Goal: Information Seeking & Learning: Find specific fact

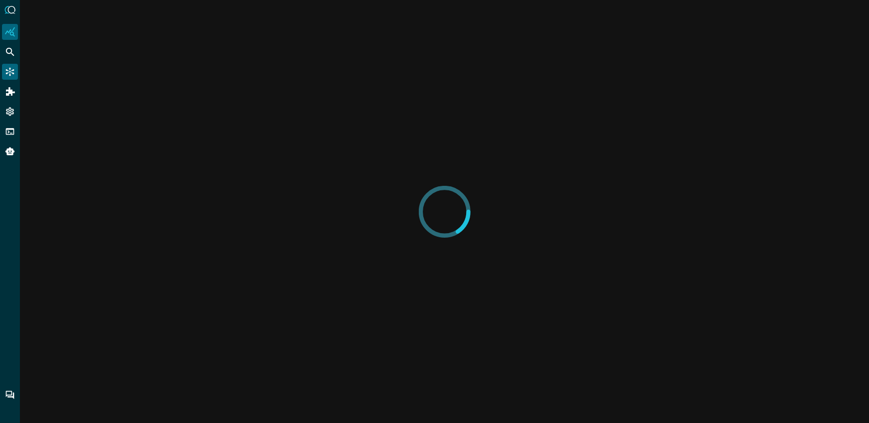
click at [9, 72] on icon "Connectors" at bounding box center [10, 72] width 8 height 8
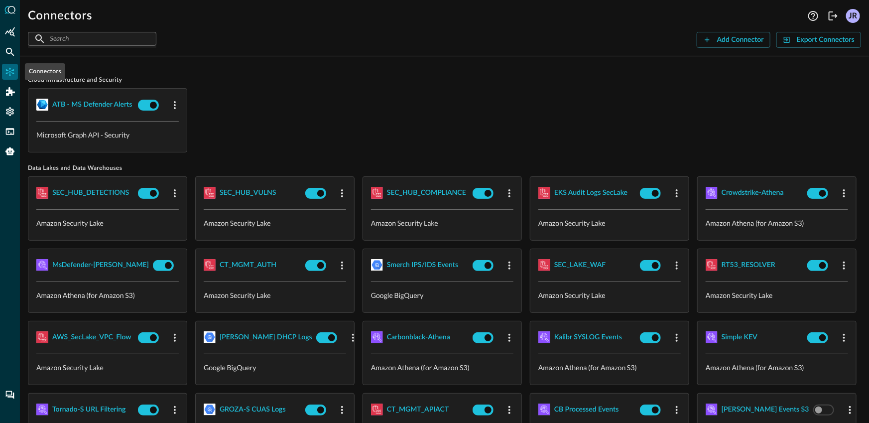
click at [12, 73] on icon "Connectors" at bounding box center [10, 72] width 8 height 8
click at [3, 57] on div "Federated Search" at bounding box center [10, 52] width 16 height 16
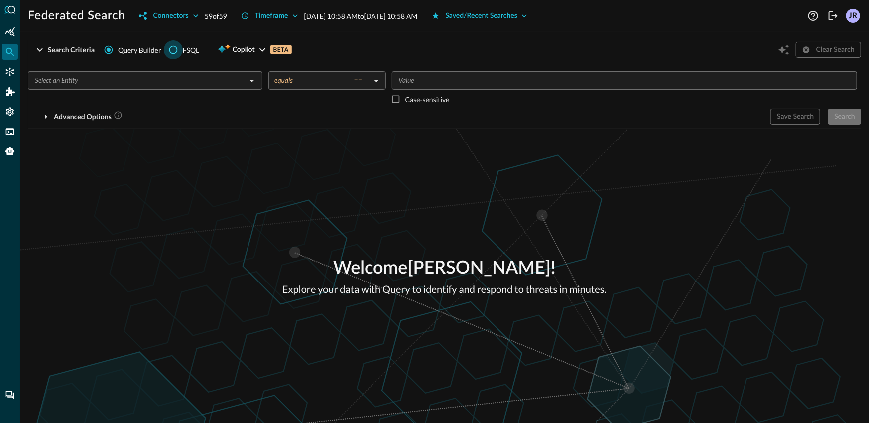
click at [167, 47] on input "FSQL" at bounding box center [173, 49] width 19 height 19
radio input "true"
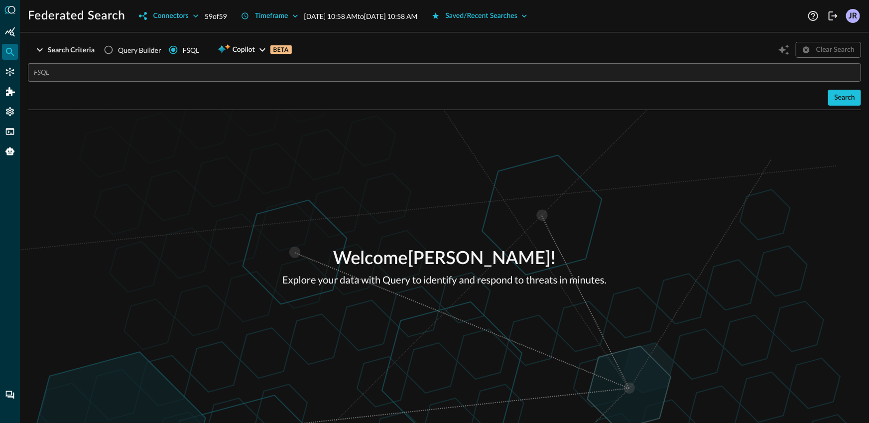
click at [163, 71] on input "text" at bounding box center [447, 72] width 827 height 18
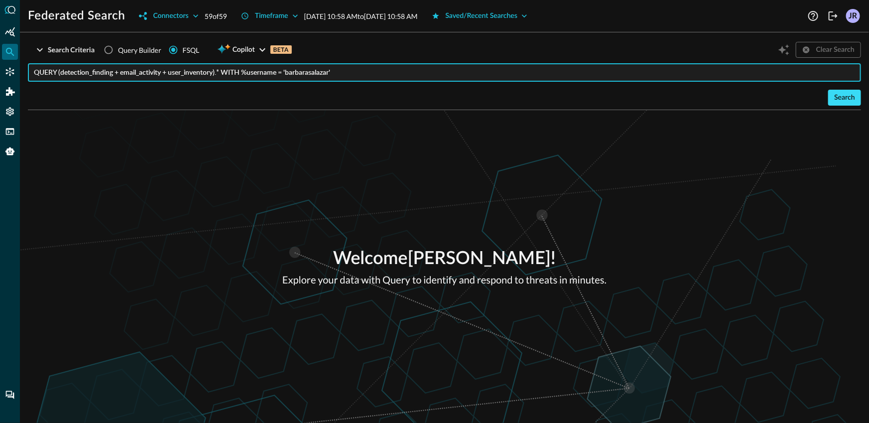
click at [834, 101] on button "Search" at bounding box center [844, 98] width 33 height 16
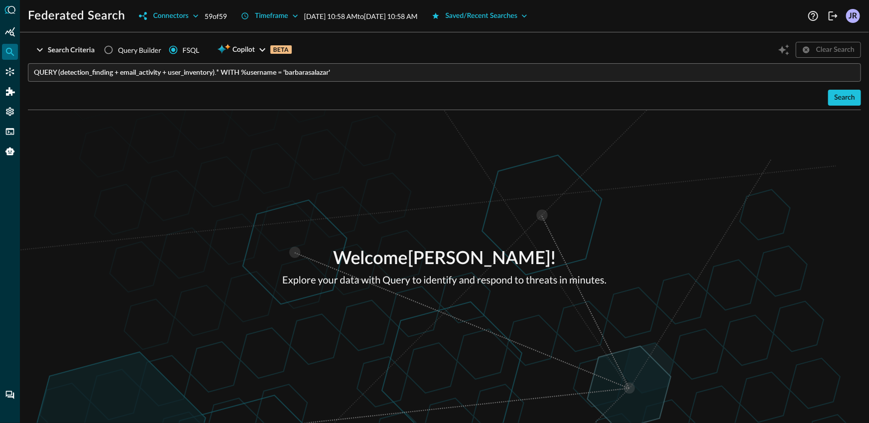
click at [521, 68] on input "QUERY (detection_finding + email_activity + user_inventory).* WITH %username = …" at bounding box center [447, 72] width 827 height 18
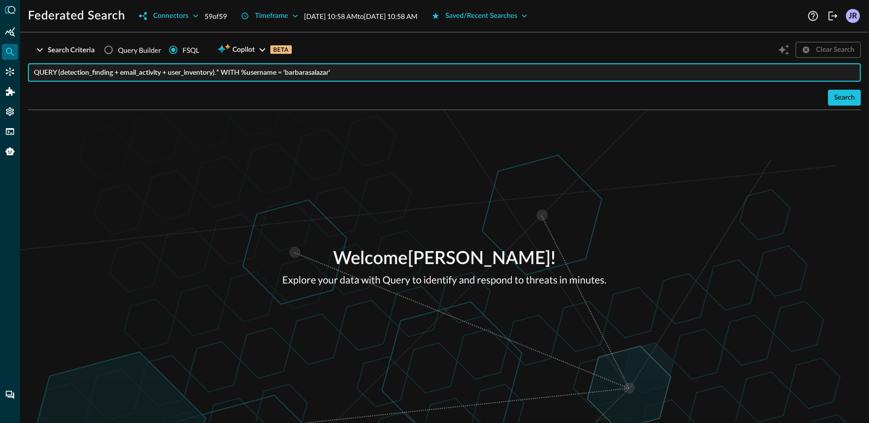
click at [516, 132] on div "Welcome [PERSON_NAME] ! Explore your data with Query to identify and respond to…" at bounding box center [444, 266] width 849 height 313
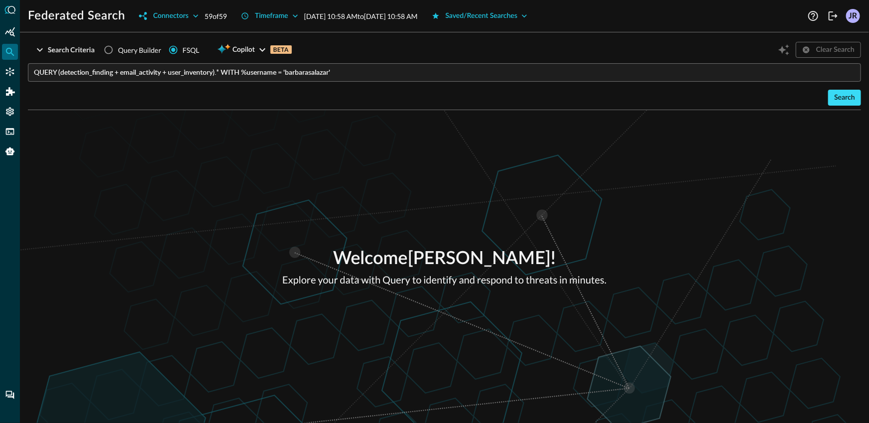
click at [838, 95] on div "Search" at bounding box center [844, 98] width 21 height 12
click at [67, 80] on input "QUERY (detection_finding + email_activity + user_inventory).* WITH %username = …" at bounding box center [447, 72] width 827 height 18
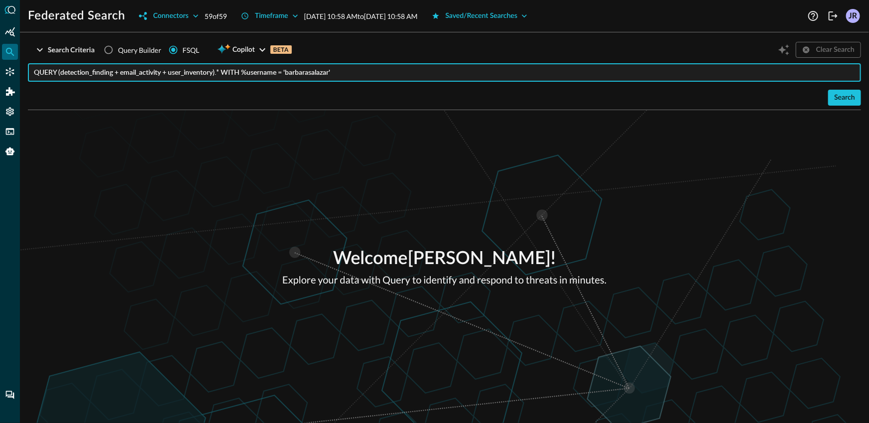
click at [128, 71] on input "QUERY (detection_finding + email_activity + user_inventory).* WITH %username = …" at bounding box center [447, 72] width 827 height 18
click at [193, 73] on input "QUERY (detection_finding + email_activity + user_inventory).* WITH %username = …" at bounding box center [447, 72] width 827 height 18
click at [223, 73] on input "QUERY (detection_finding + email_activity + user_inventory).* WITH %username = …" at bounding box center [447, 72] width 827 height 18
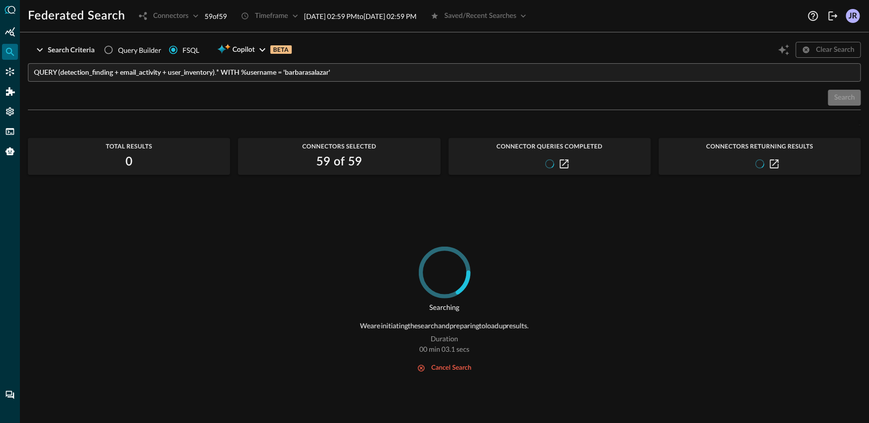
click at [318, 182] on div "- Total Results 0 Connectors Selected 59 of 59 Connector Queries Completed Conn…" at bounding box center [444, 264] width 833 height 293
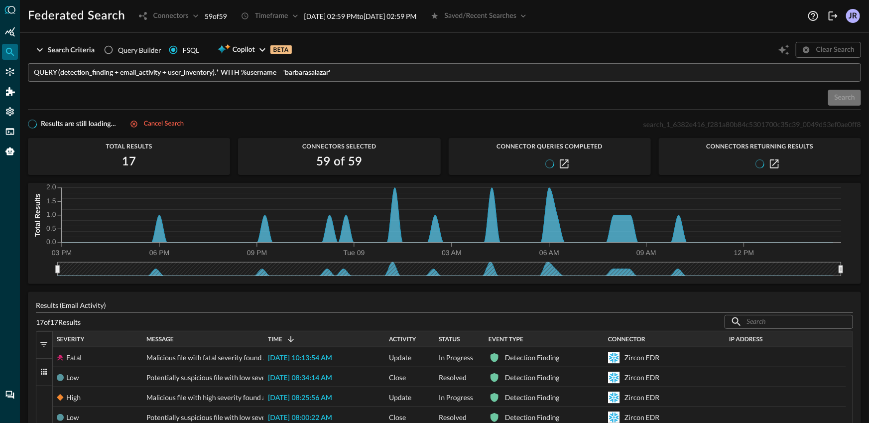
click at [162, 74] on input "QUERY (detection_finding + email_activity + user_inventory).* WITH %username = …" at bounding box center [447, 72] width 827 height 18
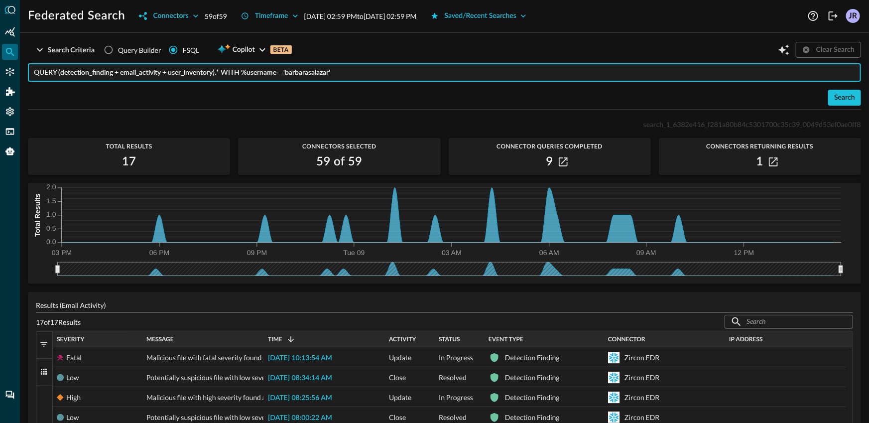
click at [190, 71] on input "QUERY (detection_finding + email_activity + user_inventory).* WITH %username = …" at bounding box center [447, 72] width 827 height 18
click at [191, 75] on input "QUERY (detection_finding + email_activity + user_inventory).* WITH %username = …" at bounding box center [447, 72] width 827 height 18
paste input "inventory_info"
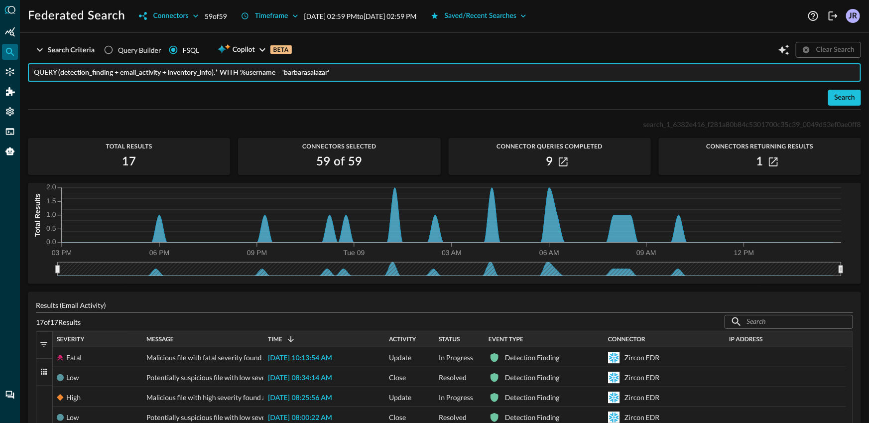
type input "QUERY (detection_finding + email_activity + inventory_info).* WITH %username = …"
click at [238, 99] on div "Search" at bounding box center [444, 98] width 833 height 16
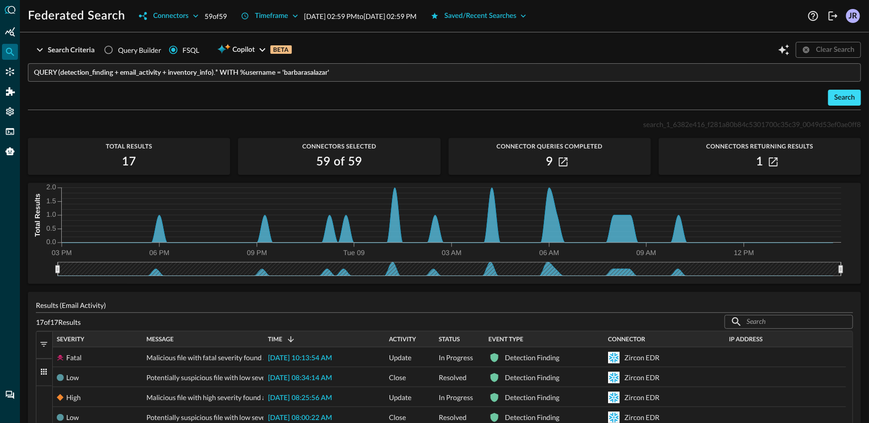
click at [842, 98] on div "Search" at bounding box center [844, 98] width 21 height 12
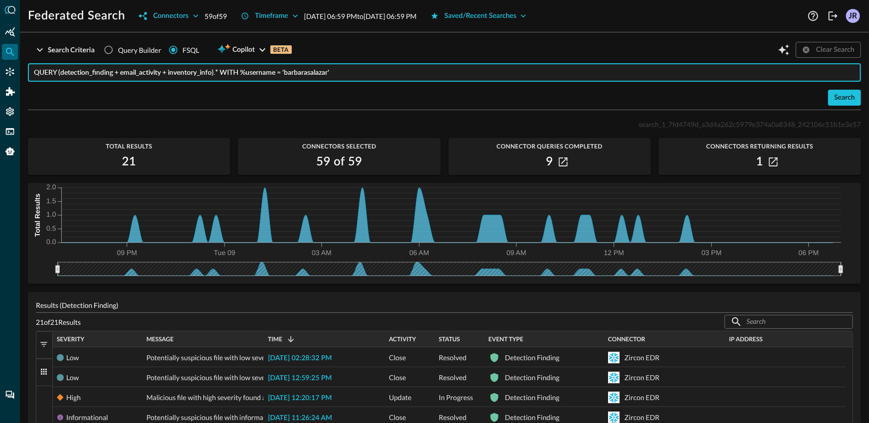
click at [206, 79] on input "QUERY (detection_finding + email_activity + inventory_info).* WITH %username = …" at bounding box center [447, 72] width 827 height 18
click at [184, 71] on input "QUERY (detection_finding + email_activity + inventory_info).* WITH %username = …" at bounding box center [447, 72] width 827 height 18
click at [340, 70] on input "QUERY (detection_finding + email_activity + inventory_info).* WITH %username = …" at bounding box center [447, 72] width 827 height 18
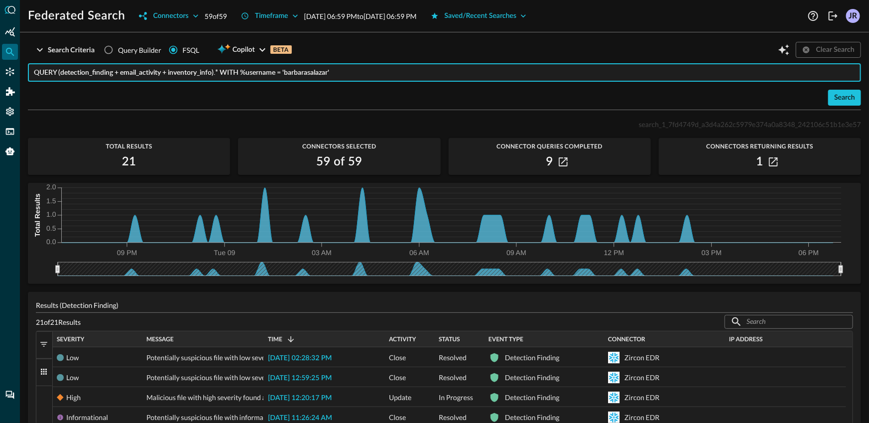
click at [340, 70] on input "QUERY (detection_finding + email_activity + inventory_info).* WITH %username = …" at bounding box center [447, 72] width 827 height 18
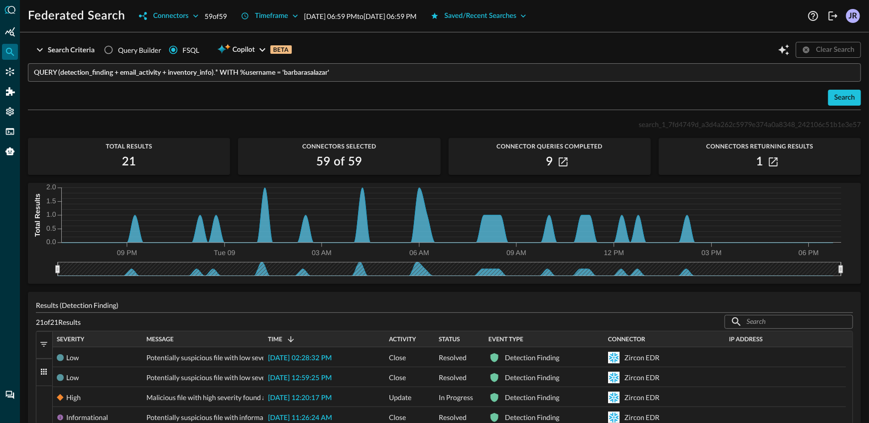
click at [338, 87] on div "QUERY (detection_finding + email_activity + inventory_info).* WITH %username = …" at bounding box center [444, 84] width 833 height 42
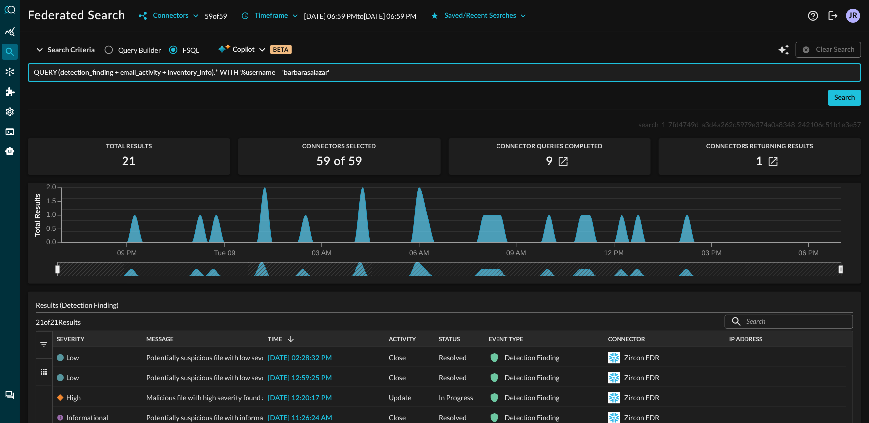
click at [352, 73] on input "QUERY (detection_finding + email_activity + inventory_info).* WITH %username = …" at bounding box center [447, 72] width 827 height 18
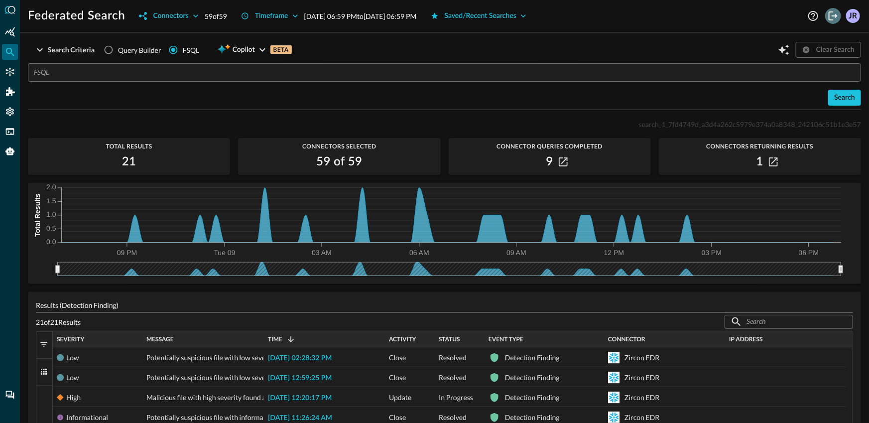
click at [836, 18] on icon "Logout" at bounding box center [833, 16] width 12 height 12
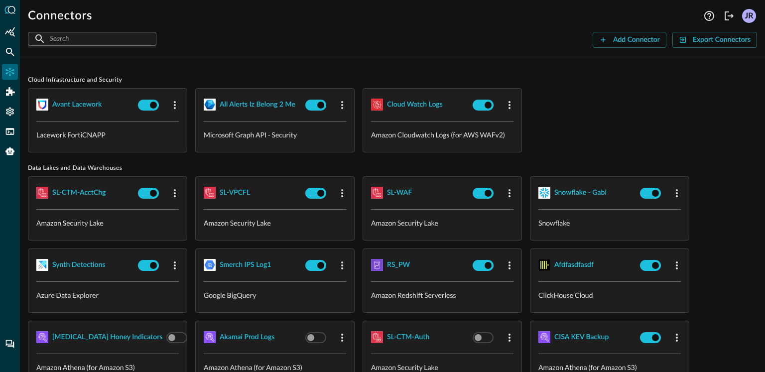
click at [599, 132] on div "Avant Lacework Lacework FortiCNAPP all alerts iz belong 2 me Microsoft Graph AP…" at bounding box center [392, 120] width 729 height 64
click at [607, 95] on div "Avant Lacework Lacework FortiCNAPP all alerts iz belong 2 me Microsoft Graph AP…" at bounding box center [392, 120] width 729 height 64
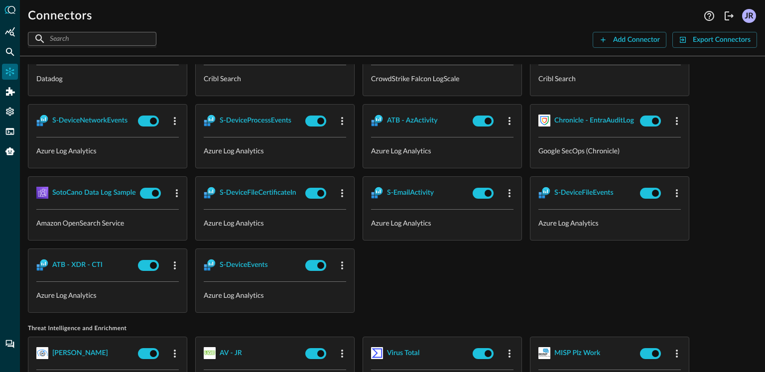
scroll to position [1517, 0]
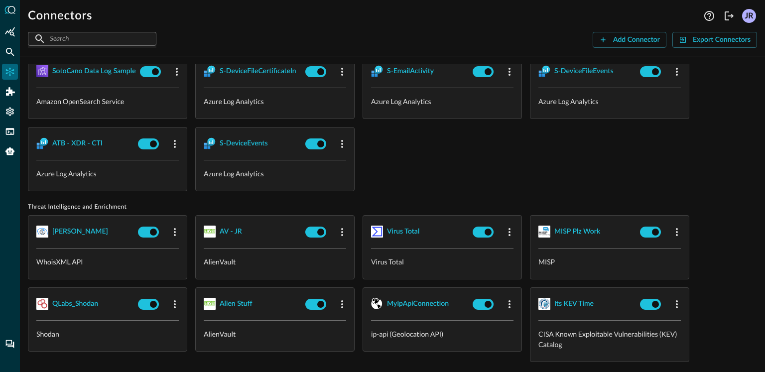
click at [483, 153] on div "Q4Q WS - Reports Google Workspace - Reports API SecOps AWS ALB Google SecOps (C…" at bounding box center [392, 14] width 729 height 353
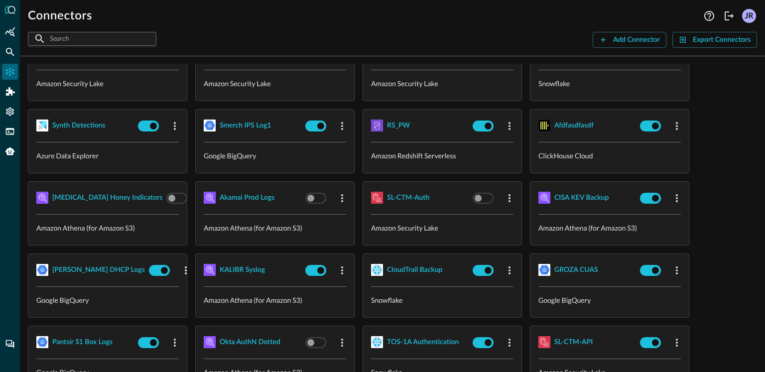
scroll to position [0, 0]
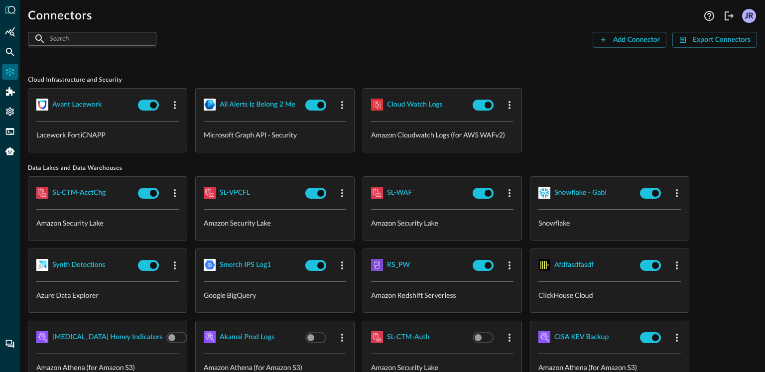
click at [592, 114] on div "Avant Lacework Lacework FortiCNAPP all alerts iz belong 2 me Microsoft Graph AP…" at bounding box center [392, 120] width 729 height 64
click at [246, 45] on div "​ ​ Add Connector Export Connectors" at bounding box center [392, 40] width 729 height 16
click at [200, 42] on div "​ ​ Add Connector Export Connectors" at bounding box center [392, 40] width 729 height 16
click at [535, 51] on div "Connectors Help Logout JR ​ ​ Add Connector Export Connectors Cloud Infrastruct…" at bounding box center [392, 186] width 745 height 372
click at [303, 32] on div "​ ​ Add Connector Export Connectors" at bounding box center [392, 40] width 729 height 16
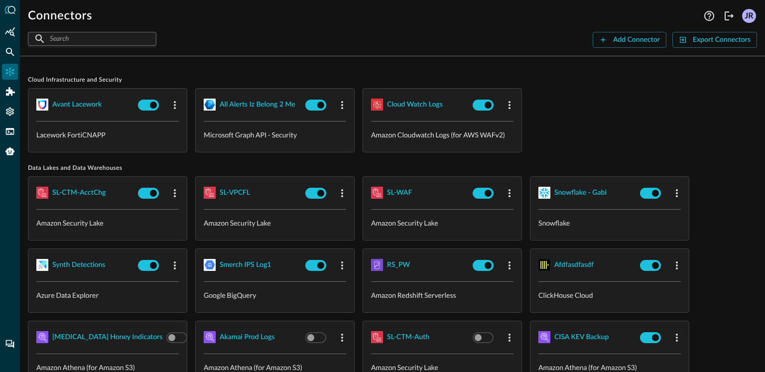
click at [596, 128] on div "Avant Lacework Lacework FortiCNAPP all alerts iz belong 2 me Microsoft Graph AP…" at bounding box center [392, 120] width 729 height 64
click at [604, 96] on div "Avant Lacework Lacework FortiCNAPP all alerts iz belong 2 me Microsoft Graph AP…" at bounding box center [392, 120] width 729 height 64
click at [584, 121] on div "Avant Lacework Lacework FortiCNAPP all alerts iz belong 2 me Microsoft Graph AP…" at bounding box center [392, 120] width 729 height 64
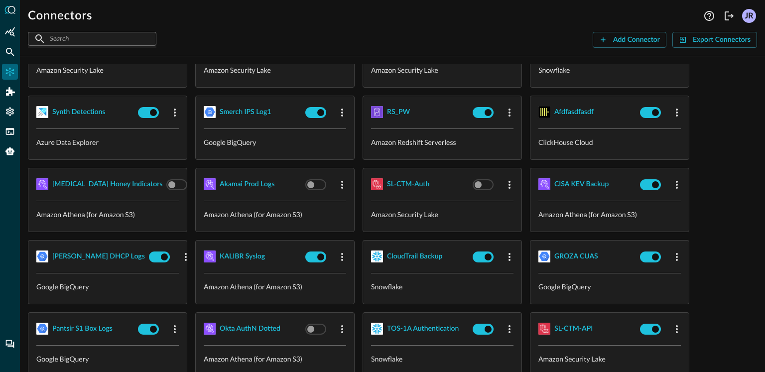
scroll to position [159, 0]
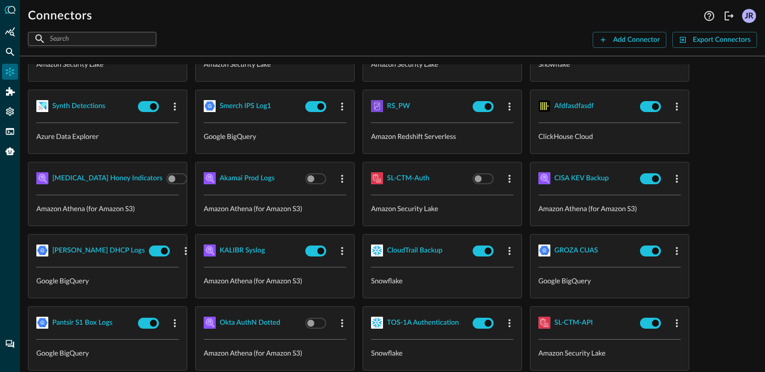
click at [411, 267] on hr at bounding box center [442, 267] width 142 height 0
click at [412, 251] on div "CloudTrail Backup" at bounding box center [414, 251] width 55 height 12
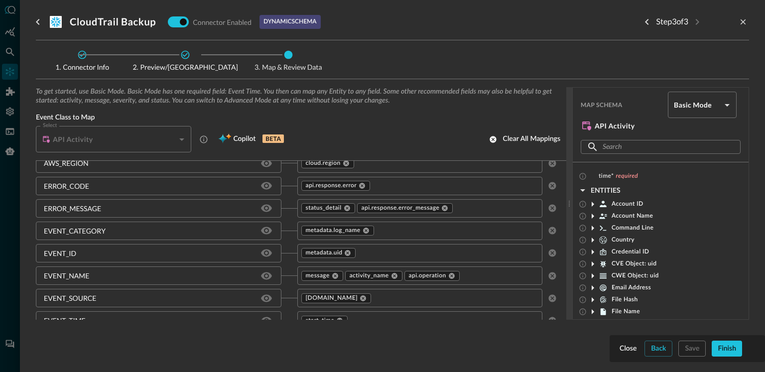
scroll to position [115, 0]
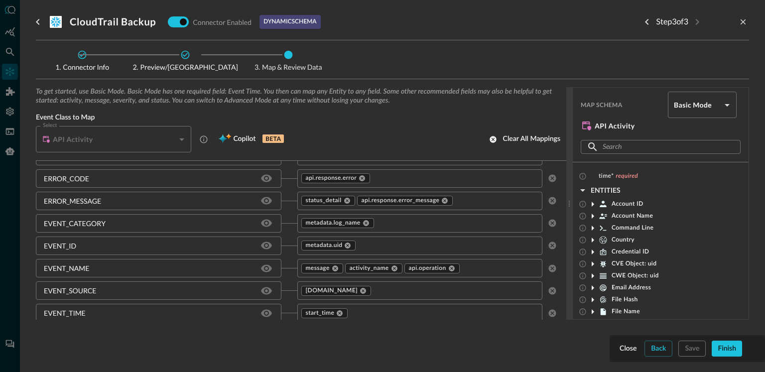
click at [683, 111] on body "Connectors Help Logout JR ​ ​ Add Connector Export Connectors Cloud Infrastruct…" at bounding box center [382, 186] width 765 height 372
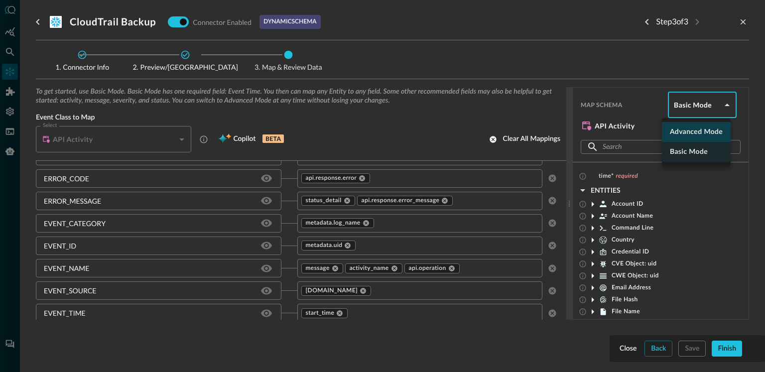
click at [689, 133] on li "Advanced Mode" at bounding box center [696, 132] width 69 height 20
type input "advanced"
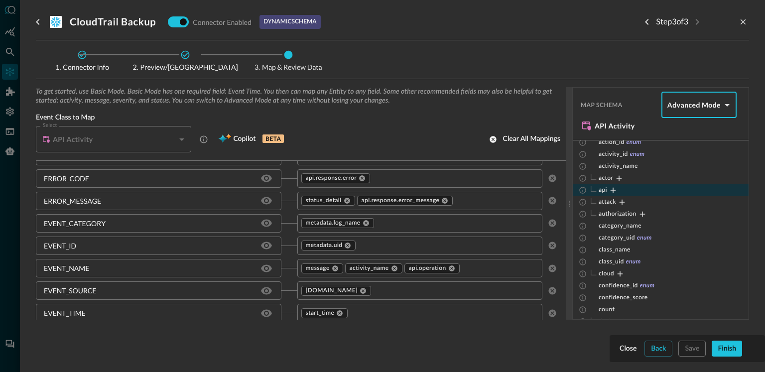
scroll to position [12, 0]
click at [611, 188] on icon "Expand" at bounding box center [613, 189] width 9 height 9
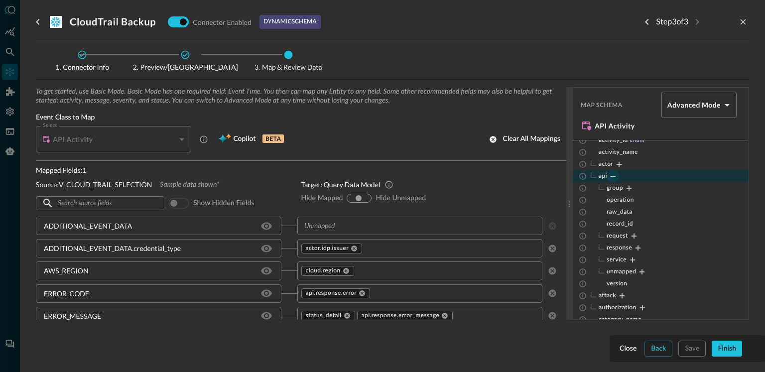
scroll to position [0, 0]
click at [741, 26] on icon "close-drawer" at bounding box center [743, 21] width 9 height 9
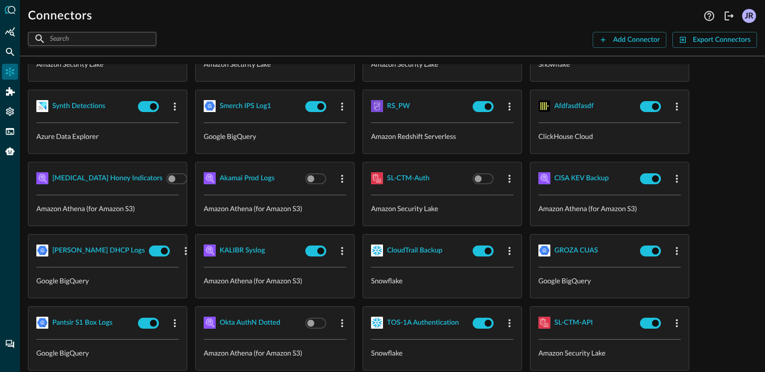
click at [308, 30] on div "Connectors Help Logout JR ​ ​ Add Connector Export Connectors" at bounding box center [392, 24] width 745 height 48
click at [703, 224] on div "SL-CTM-AcctChg Amazon Security Lake SL-VPCFL Amazon Security Lake SL-WAF Amazon…" at bounding box center [392, 302] width 729 height 570
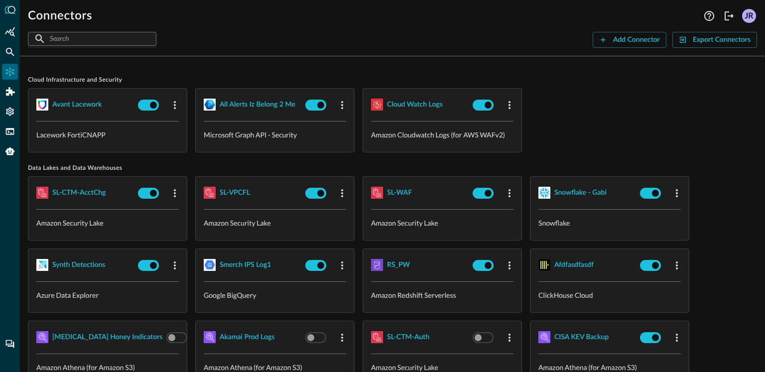
click at [601, 117] on div "Avant Lacework Lacework FortiCNAPP all alerts iz belong 2 me Microsoft Graph AP…" at bounding box center [392, 120] width 729 height 64
click at [520, 47] on div "​ ​ Add Connector Export Connectors" at bounding box center [392, 40] width 729 height 16
click at [556, 107] on div "Avant Lacework Lacework FortiCNAPP all alerts iz belong 2 me Microsoft Graph AP…" at bounding box center [392, 120] width 729 height 64
click at [608, 43] on button "Add Connector" at bounding box center [630, 40] width 74 height 16
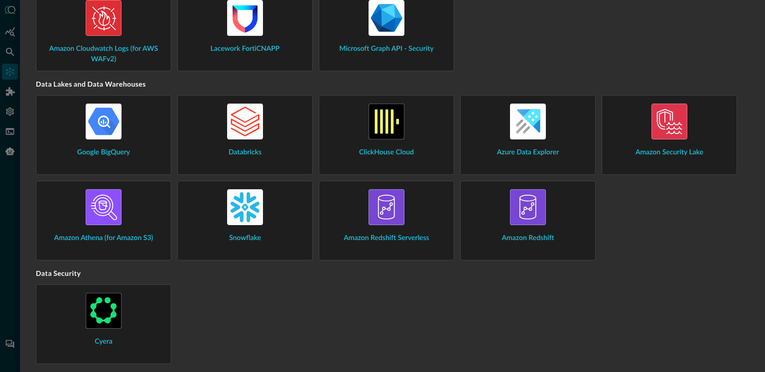
scroll to position [4, 0]
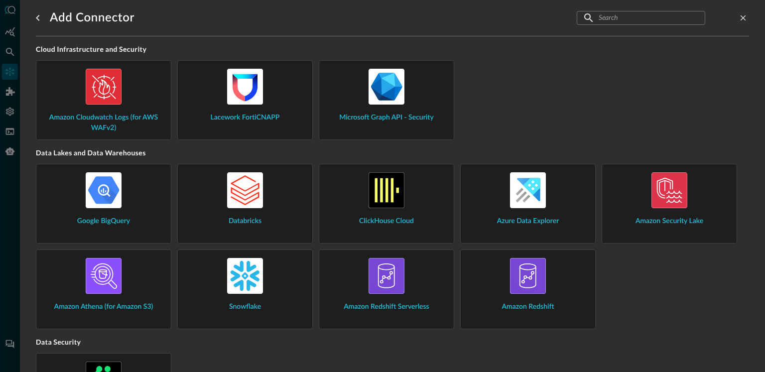
click at [274, 97] on div "Lacework FortiCNAPP" at bounding box center [245, 96] width 119 height 54
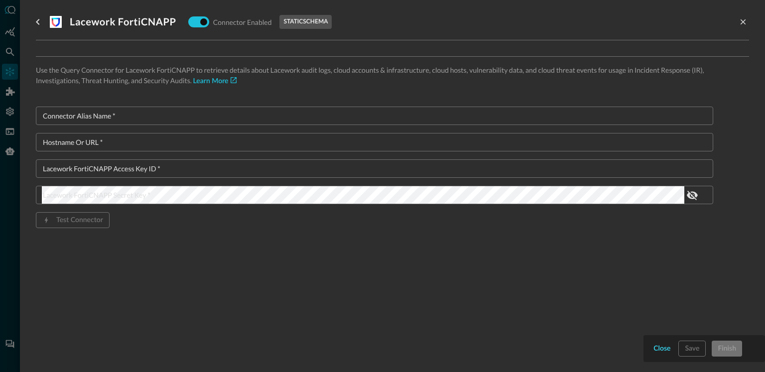
click at [656, 350] on div "Close" at bounding box center [662, 349] width 17 height 12
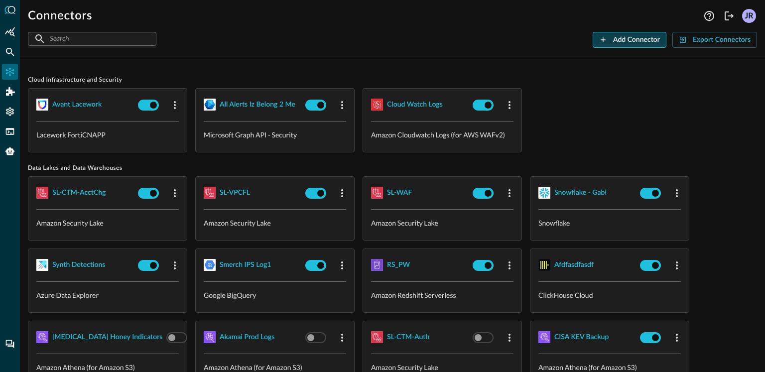
click at [627, 38] on div "Add Connector" at bounding box center [636, 40] width 47 height 12
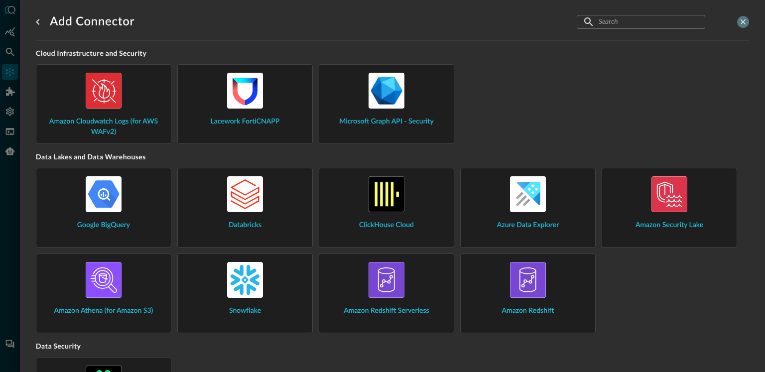
click at [739, 18] on icon "close-drawer" at bounding box center [743, 21] width 9 height 9
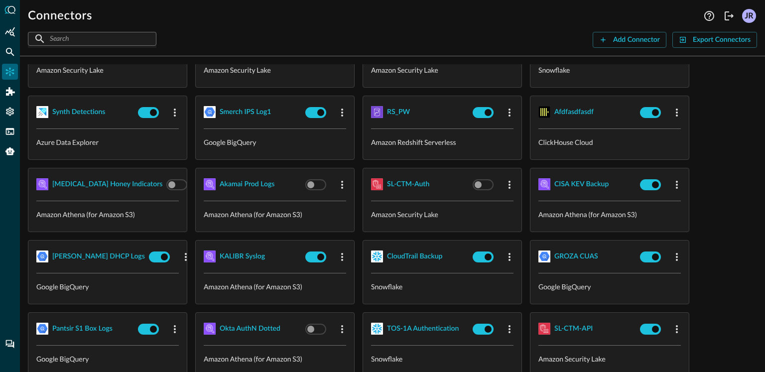
scroll to position [153, 0]
click at [420, 253] on div "CloudTrail Backup" at bounding box center [414, 256] width 55 height 12
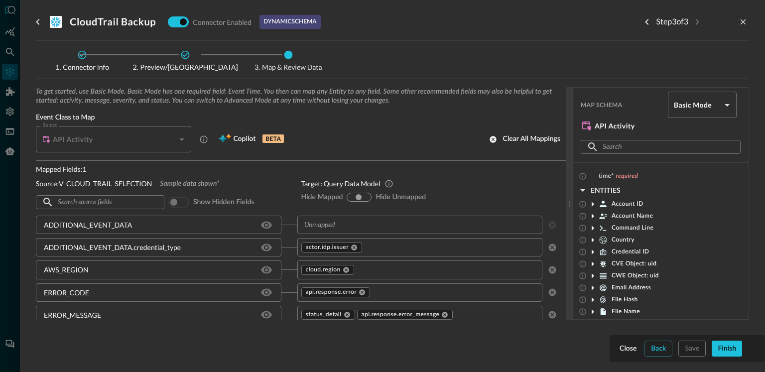
scroll to position [1, 0]
click at [245, 193] on div "Show hidden fields" at bounding box center [209, 201] width 90 height 19
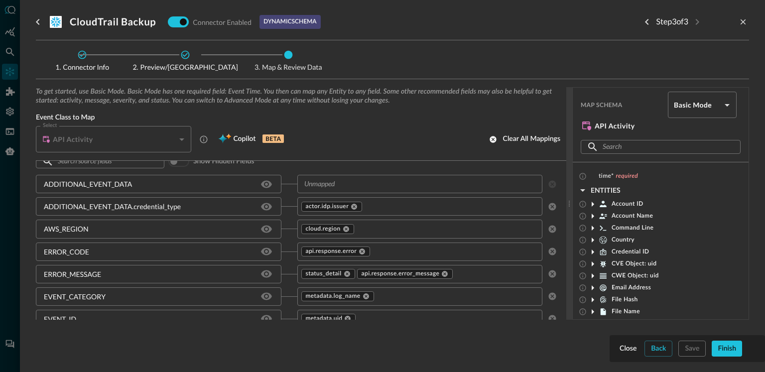
scroll to position [61, 0]
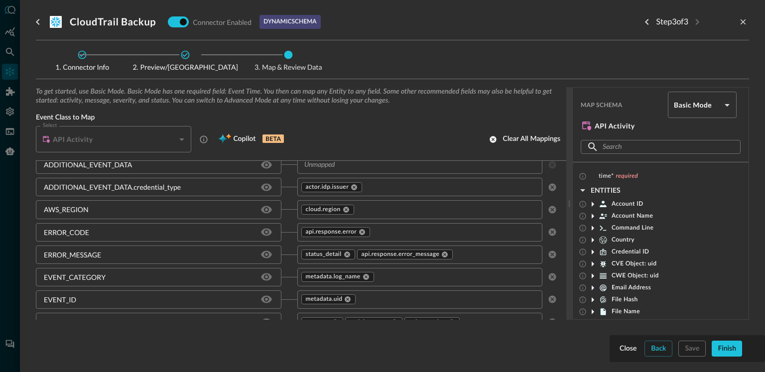
click at [145, 226] on div "ERROR_CODE" at bounding box center [159, 232] width 246 height 18
click at [78, 211] on div "AWS_REGION" at bounding box center [66, 209] width 45 height 10
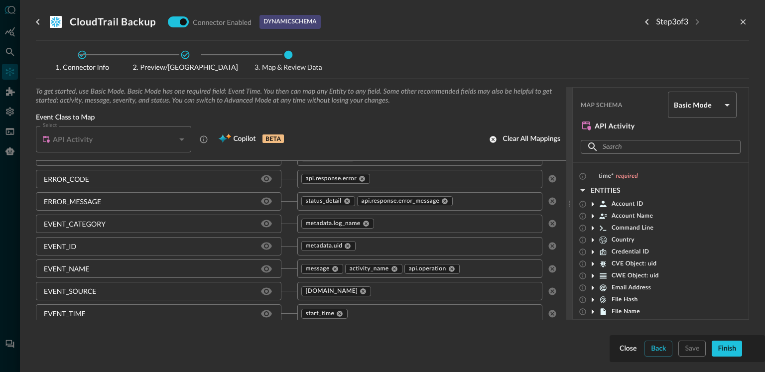
click at [90, 220] on div "EVENT_CATEGORY" at bounding box center [75, 224] width 62 height 10
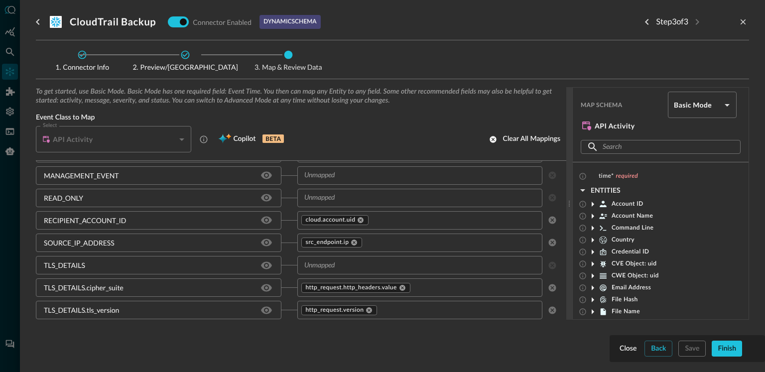
scroll to position [340, 0]
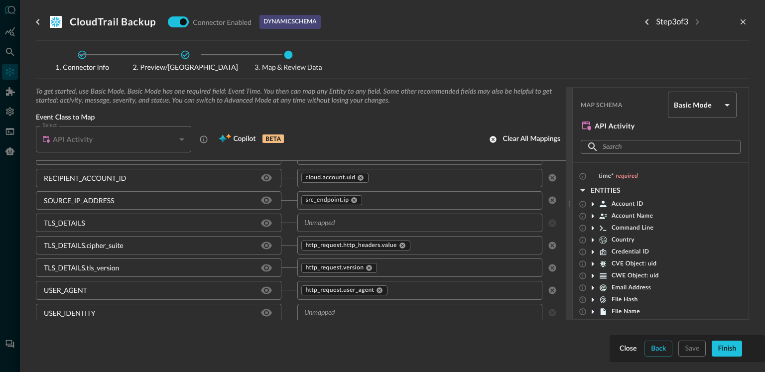
click at [104, 253] on div "TLS_DETAILS.cipher_suite" at bounding box center [159, 245] width 246 height 18
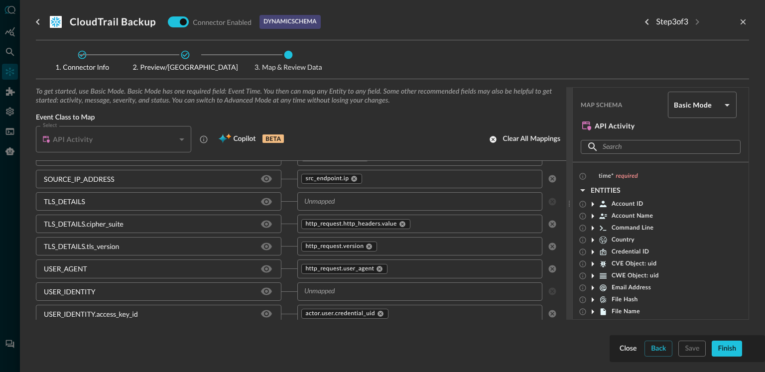
scroll to position [380, 0]
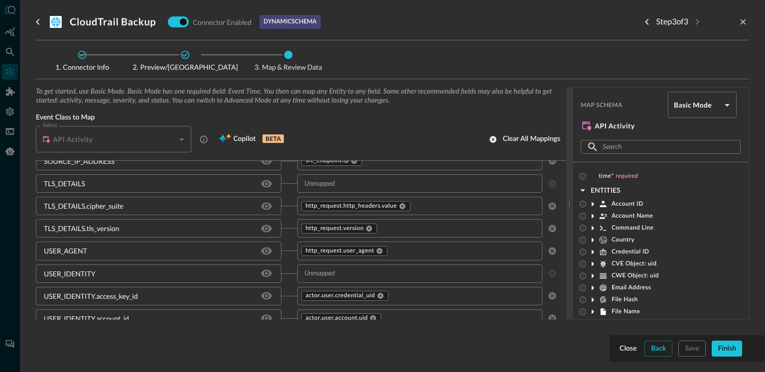
click at [104, 262] on div "ADDITIONAL_EVENT_DATA ​ ADDITIONAL_EVENT_DATA.credential_type actor.idp.issuer …" at bounding box center [301, 296] width 531 height 918
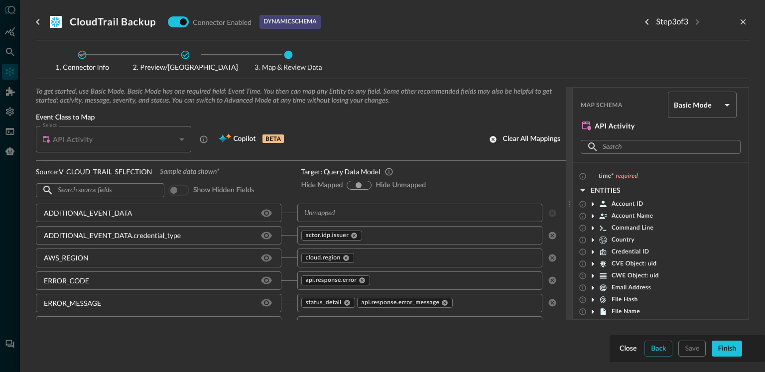
scroll to position [14, 0]
click at [364, 184] on input "hide-unmapped" at bounding box center [366, 184] width 6 height 6
radio input "true"
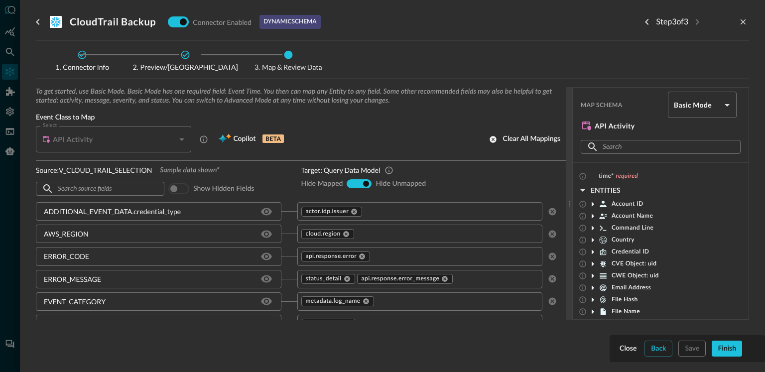
click at [350, 183] on input "hide-mapped" at bounding box center [351, 184] width 6 height 6
radio input "true"
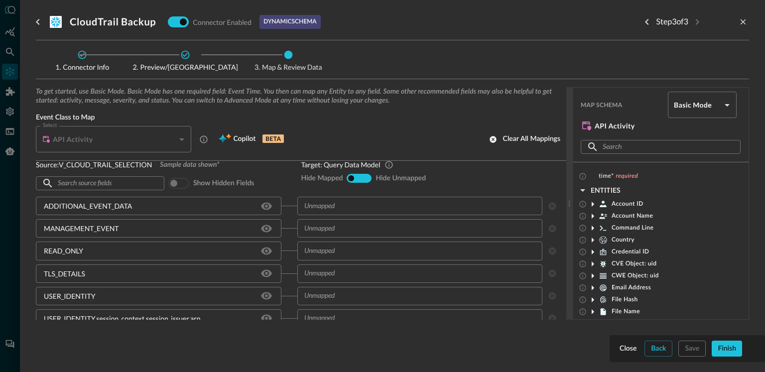
scroll to position [0, 0]
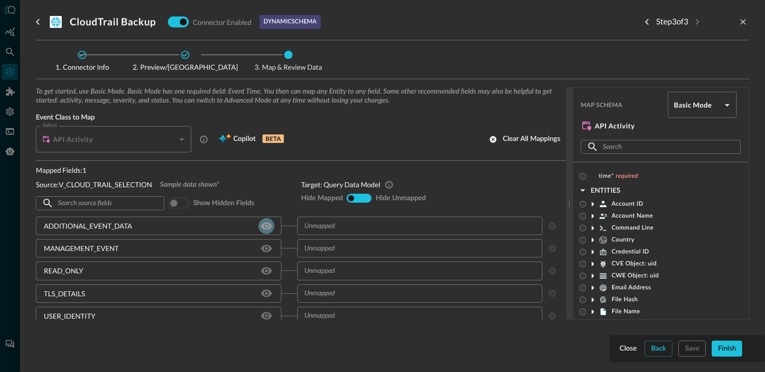
click at [261, 224] on icon "Hide/Show source field" at bounding box center [266, 225] width 11 height 7
click at [263, 243] on icon "Hide/Show source field" at bounding box center [267, 249] width 12 height 12
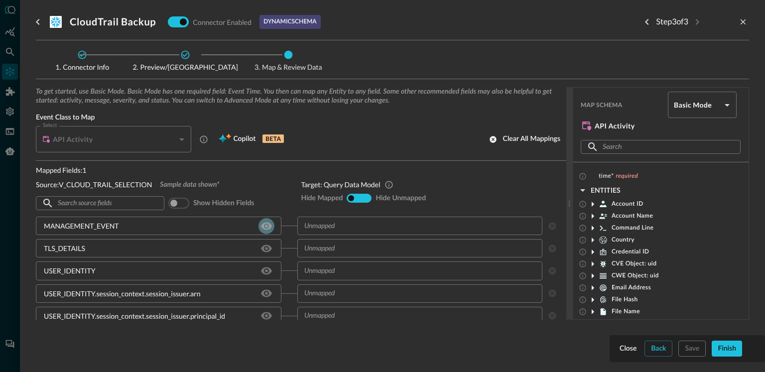
click at [263, 228] on icon "Hide/Show source field" at bounding box center [266, 225] width 11 height 7
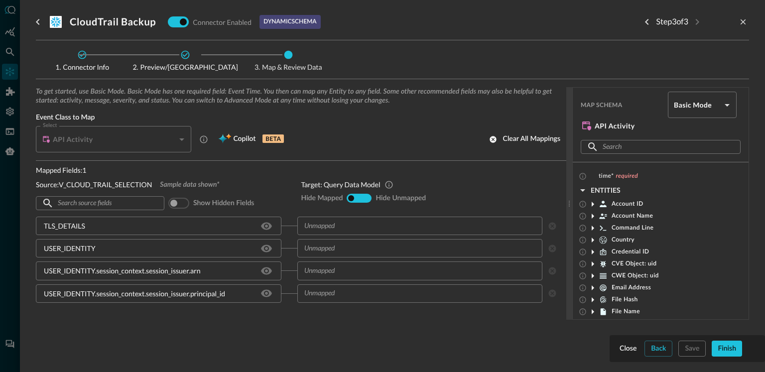
click at [678, 114] on body "Connectors Help Logout JR ​ ​ Add Connector Export Connectors Cloud Infrastruct…" at bounding box center [382, 186] width 765 height 372
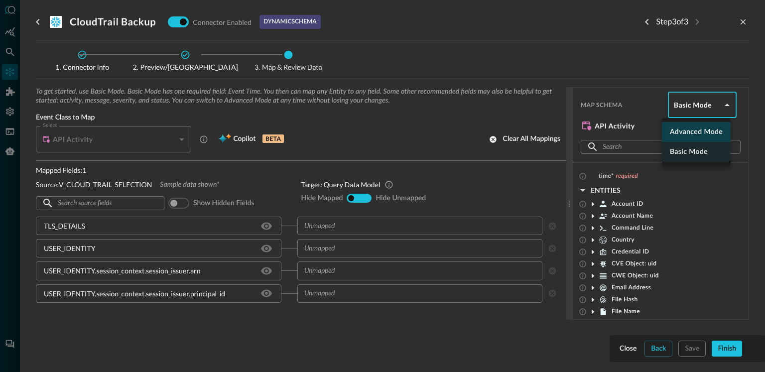
click at [682, 132] on li "Advanced Mode" at bounding box center [696, 132] width 69 height 20
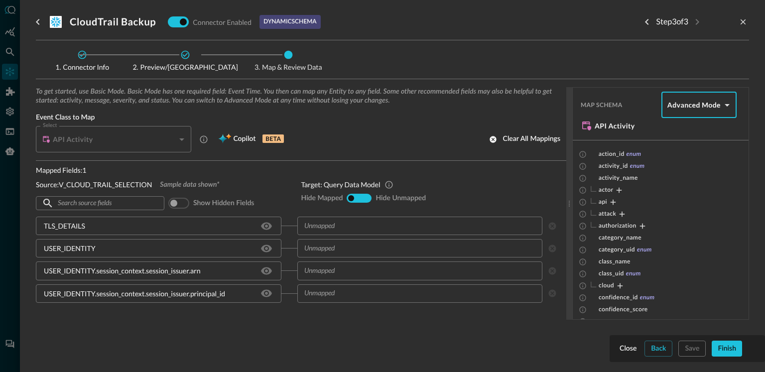
click at [683, 105] on body "Connectors Help Logout JR ​ ​ Add Connector Export Connectors Cloud Infrastruct…" at bounding box center [382, 186] width 765 height 372
click at [680, 146] on li "Basic Mode" at bounding box center [693, 152] width 75 height 20
type input "basic"
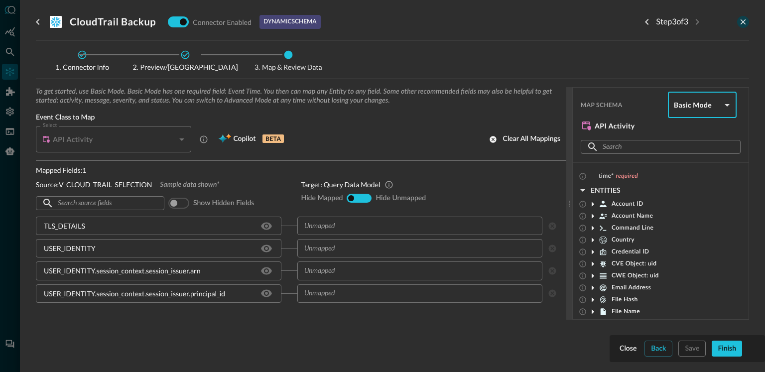
click at [747, 24] on icon "close-drawer" at bounding box center [743, 21] width 9 height 9
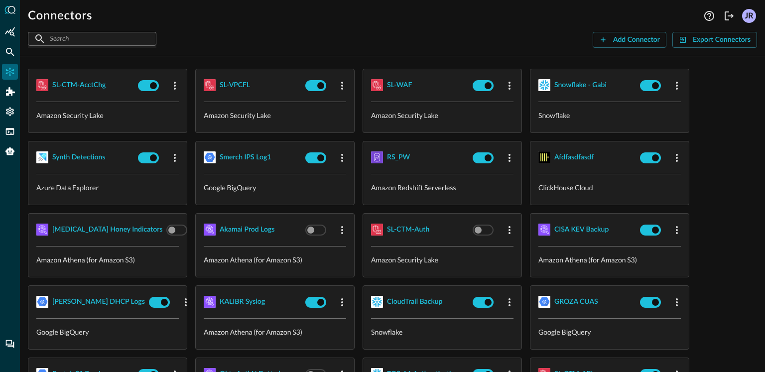
scroll to position [78, 0]
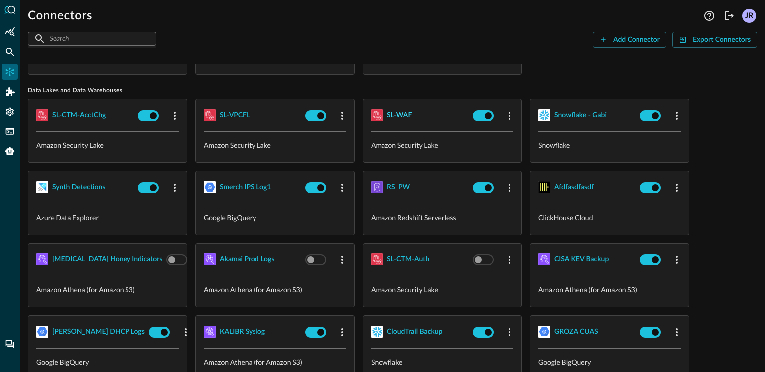
click at [395, 114] on div "SL-WAF" at bounding box center [399, 115] width 25 height 12
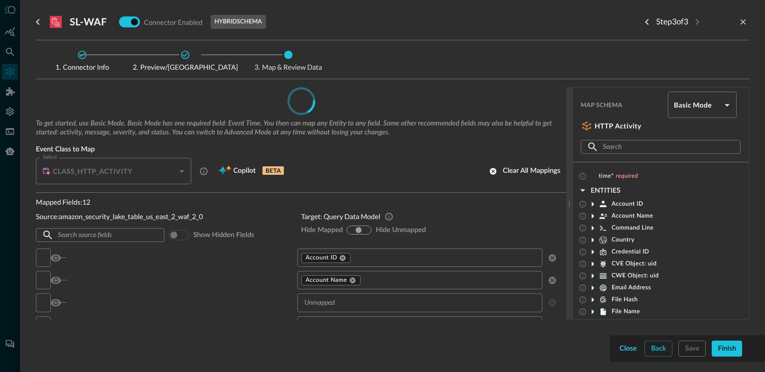
click at [624, 349] on div "Close" at bounding box center [628, 349] width 17 height 12
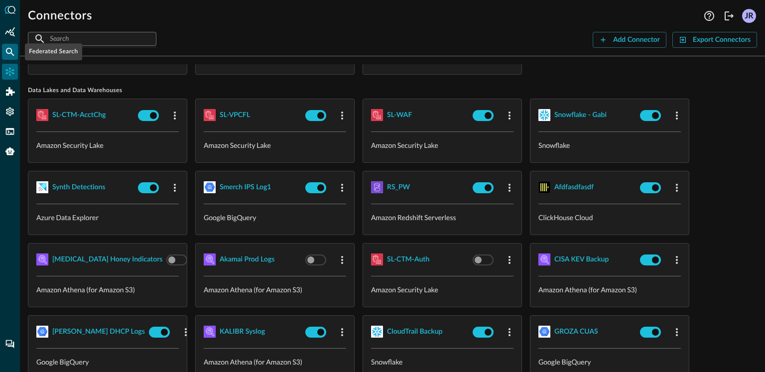
click at [13, 53] on icon "Federated Search" at bounding box center [10, 52] width 10 height 10
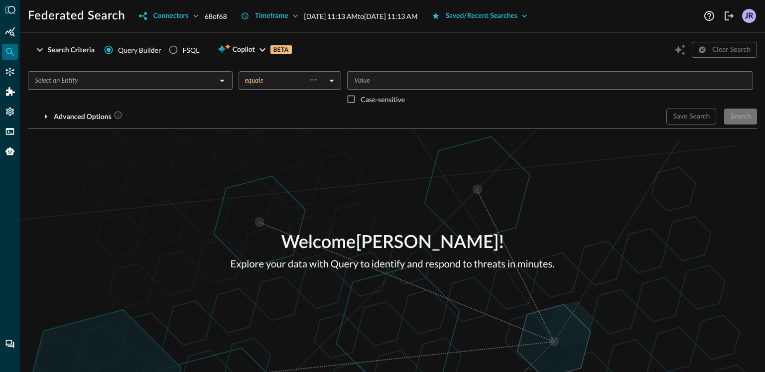
click at [281, 188] on div "Welcome [PERSON_NAME] ! Explore your data with Query to identify and respond to…" at bounding box center [392, 250] width 745 height 243
click at [148, 85] on input "text" at bounding box center [122, 80] width 182 height 12
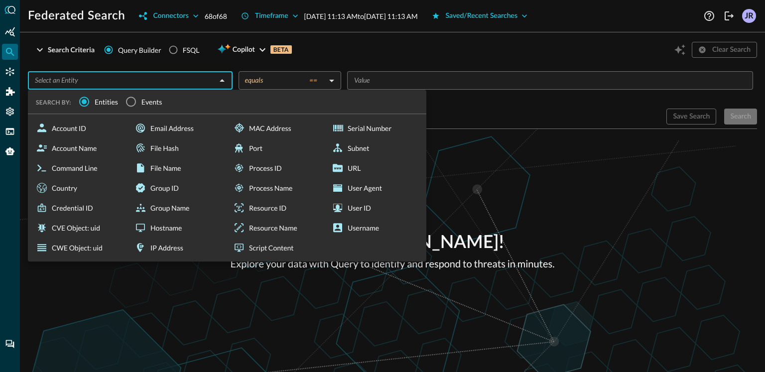
click at [495, 173] on div "Welcome [PERSON_NAME] ! Explore your data with Query to identify and respond to…" at bounding box center [392, 250] width 745 height 243
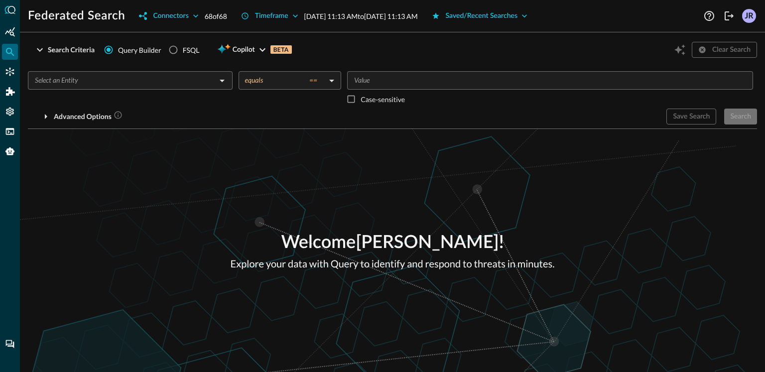
click at [117, 83] on input "text" at bounding box center [122, 80] width 182 height 12
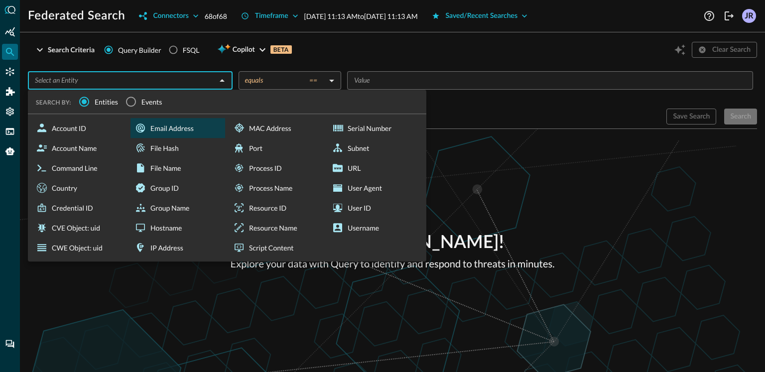
click at [176, 131] on div "Email Address" at bounding box center [178, 128] width 95 height 20
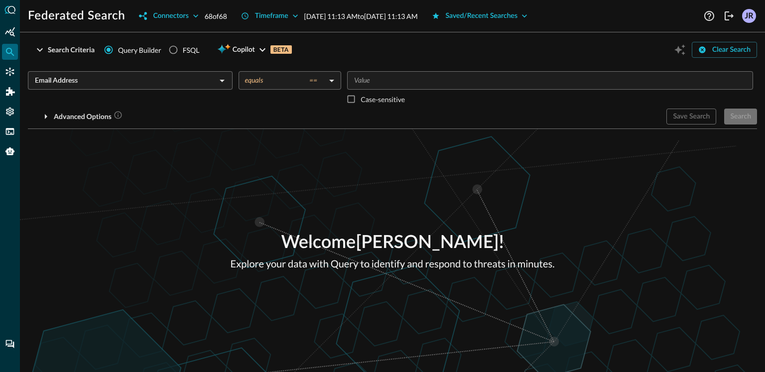
click at [468, 87] on div "​" at bounding box center [550, 80] width 406 height 18
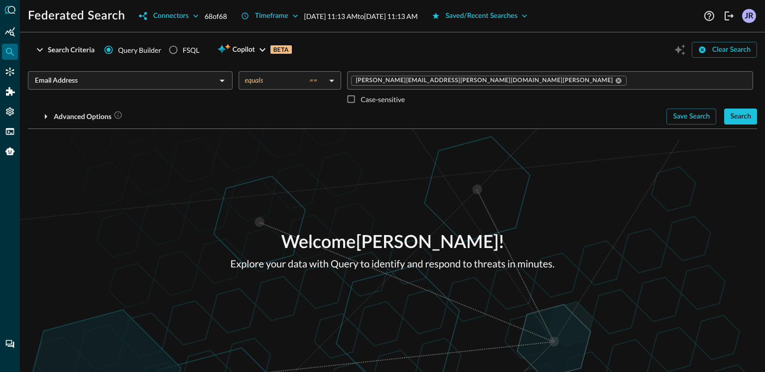
click at [247, 177] on div "Welcome [PERSON_NAME] ! Explore your data with Query to identify and respond to…" at bounding box center [392, 250] width 745 height 243
click at [174, 19] on div "Connectors" at bounding box center [170, 16] width 35 height 12
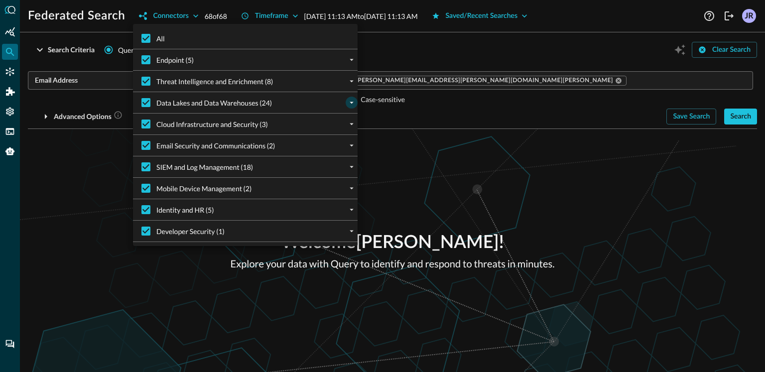
click at [350, 104] on icon "expand" at bounding box center [351, 102] width 9 height 9
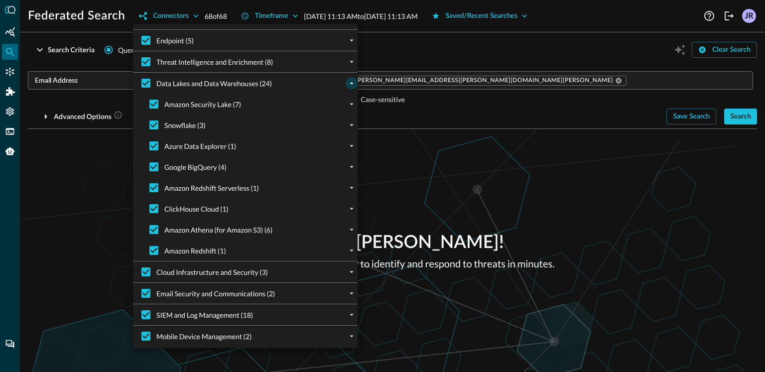
scroll to position [5, 0]
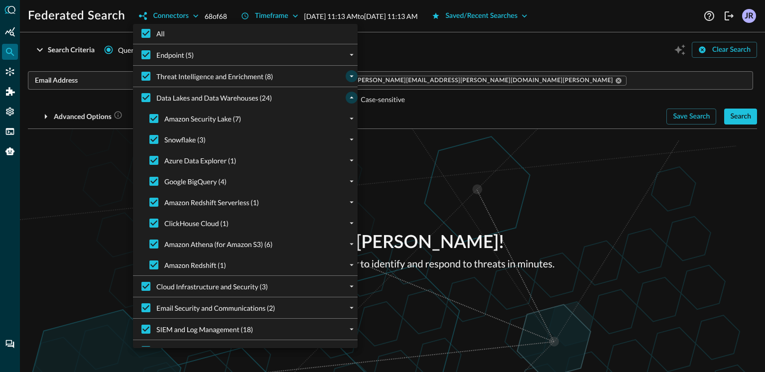
click at [351, 78] on icon "expand" at bounding box center [351, 76] width 9 height 9
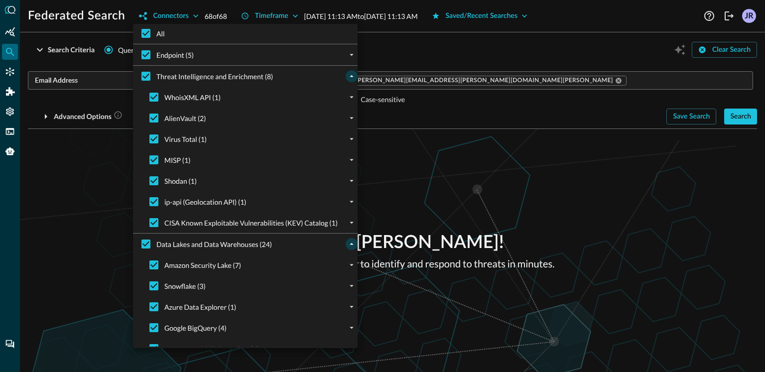
click at [351, 78] on icon "collapse" at bounding box center [351, 76] width 9 height 9
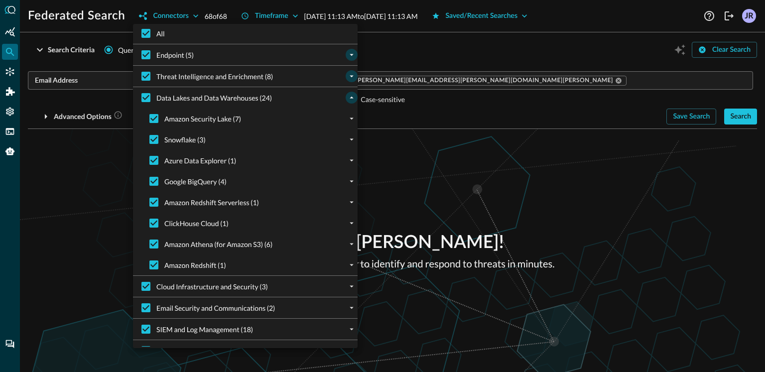
click at [351, 58] on icon "expand" at bounding box center [351, 54] width 9 height 9
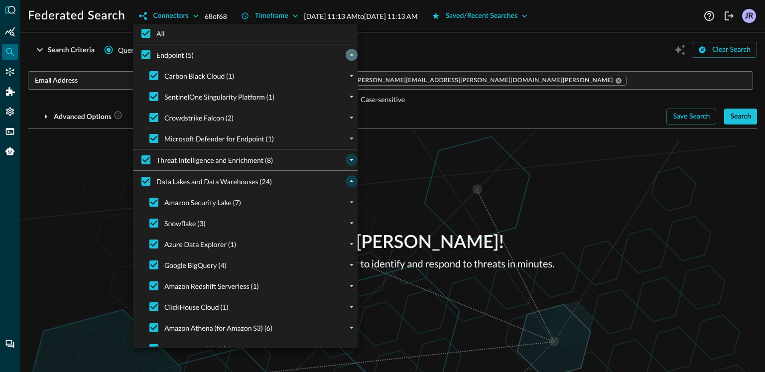
click at [351, 58] on icon "collapse" at bounding box center [351, 54] width 9 height 9
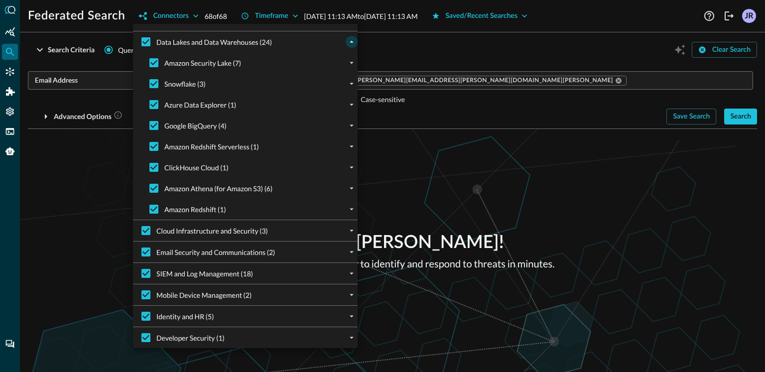
scroll to position [62, 0]
click at [352, 253] on icon "expand" at bounding box center [351, 251] width 9 height 9
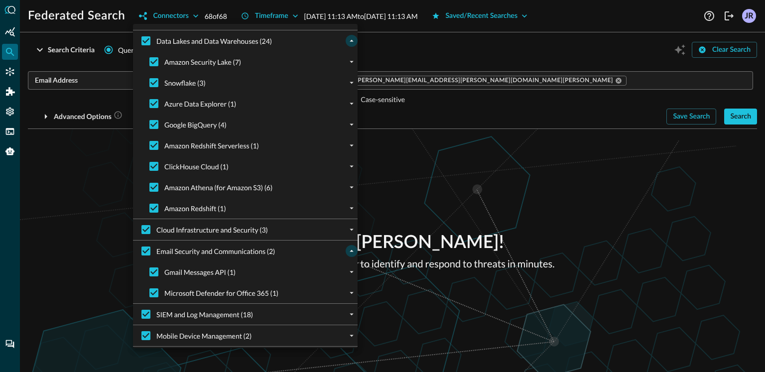
click at [433, 189] on div at bounding box center [382, 186] width 765 height 372
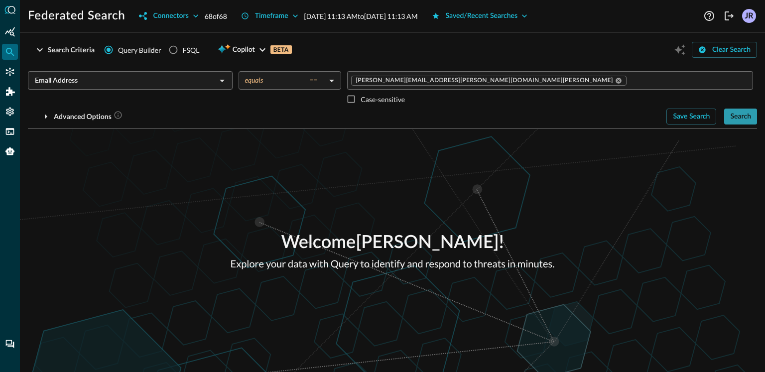
click at [730, 119] on div "Search" at bounding box center [740, 117] width 21 height 12
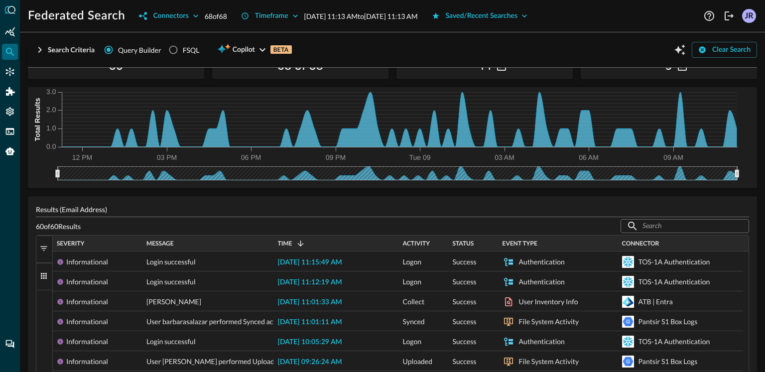
scroll to position [74, 0]
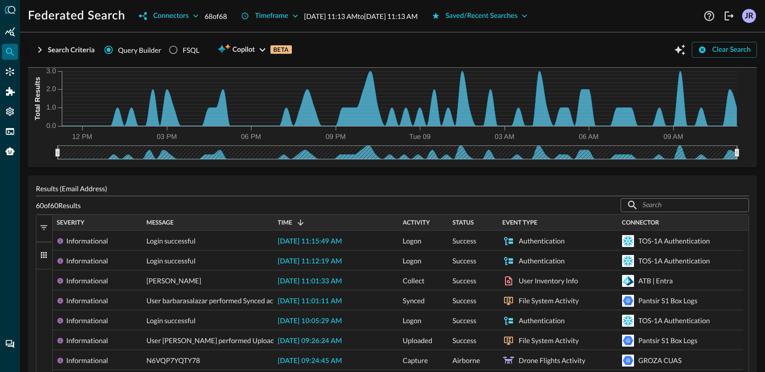
click at [91, 221] on div "Severity" at bounding box center [98, 222] width 82 height 11
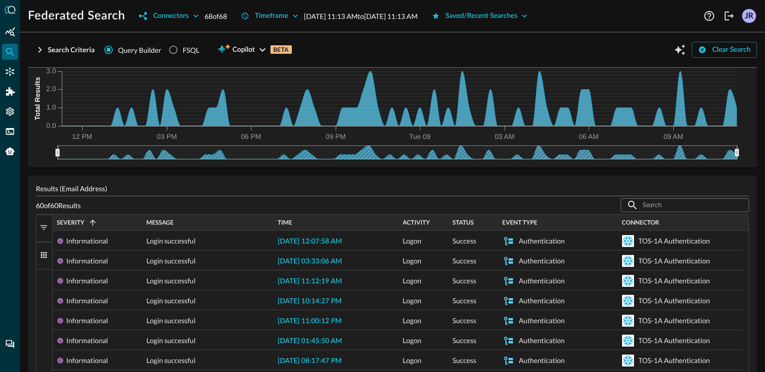
click at [91, 221] on span at bounding box center [92, 222] width 9 height 9
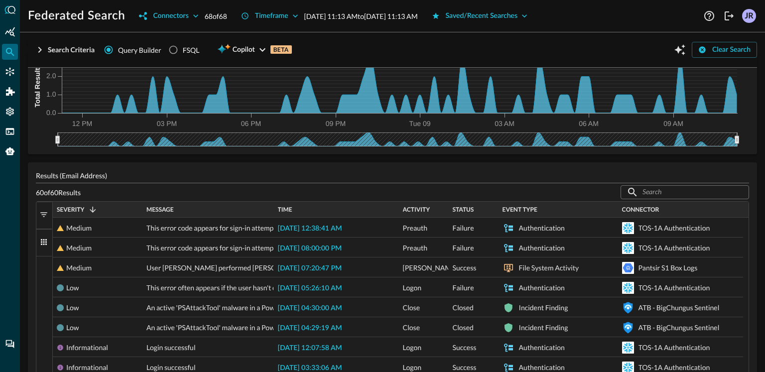
scroll to position [89, 0]
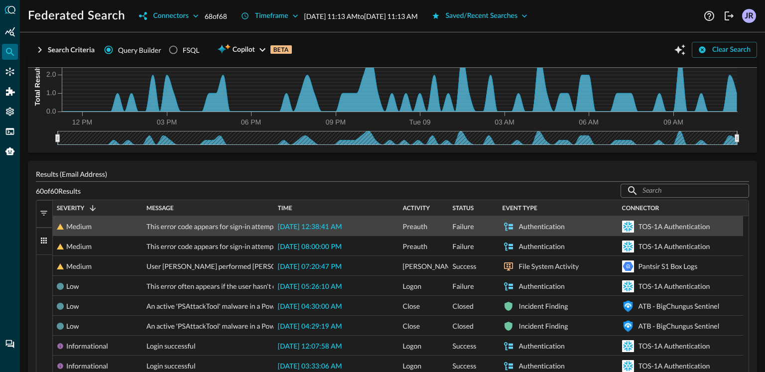
click at [229, 225] on span "This error code appears for sign-in attempts when the user didn't complete the …" at bounding box center [287, 227] width 283 height 20
click at [308, 229] on span "2025-09-09 12:38:41 AM" at bounding box center [310, 227] width 64 height 7
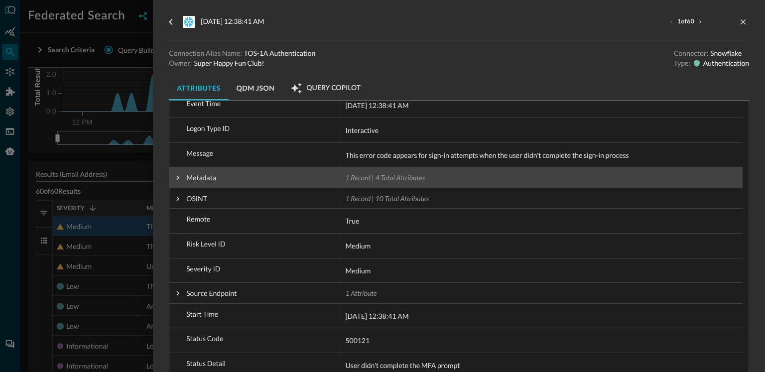
scroll to position [273, 0]
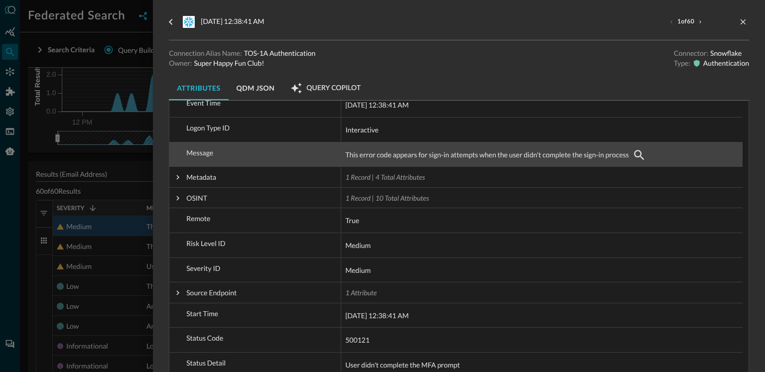
click at [468, 155] on span "This error code appears for sign-in attempts when the user didn't complete the …" at bounding box center [486, 155] width 283 height 12
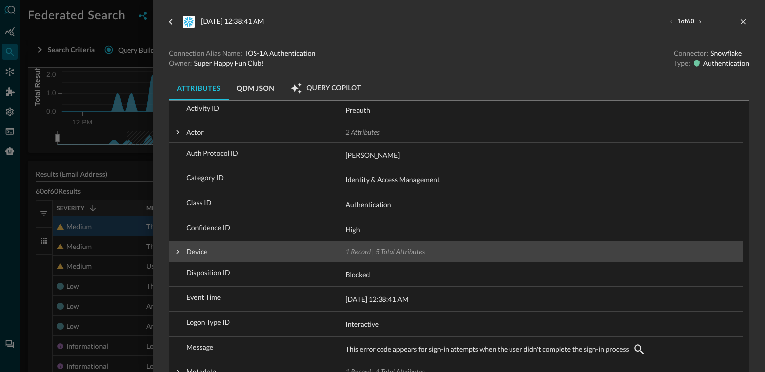
scroll to position [79, 0]
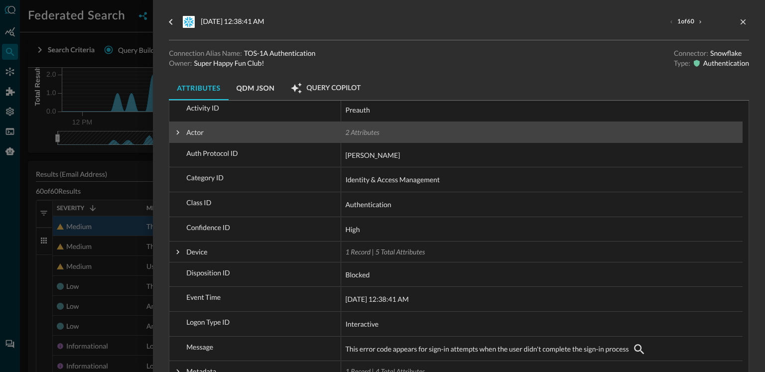
click at [177, 133] on span at bounding box center [177, 132] width 9 height 9
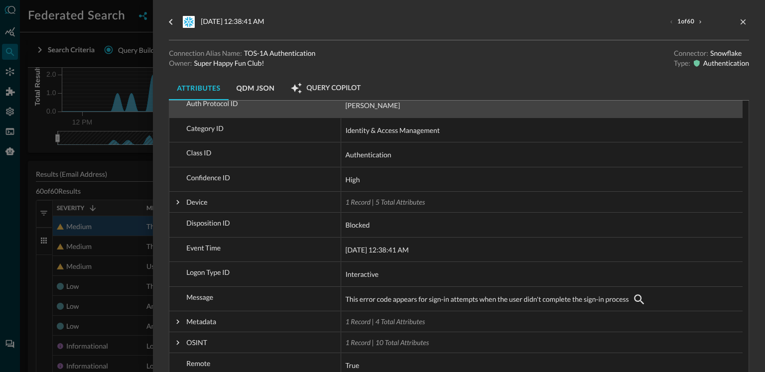
scroll to position [225, 0]
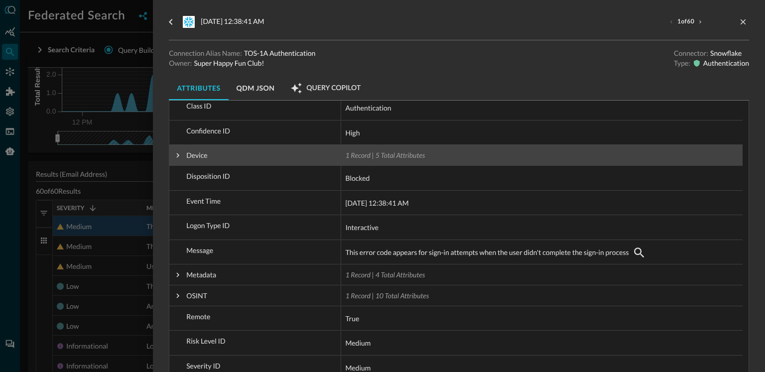
click at [178, 156] on span at bounding box center [177, 155] width 9 height 9
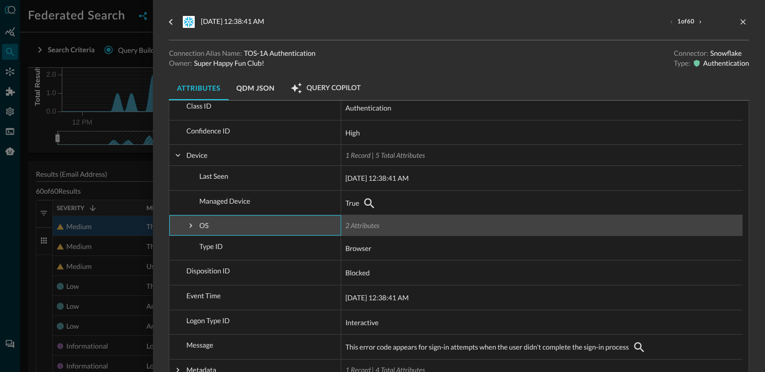
click at [186, 222] on span at bounding box center [190, 225] width 9 height 9
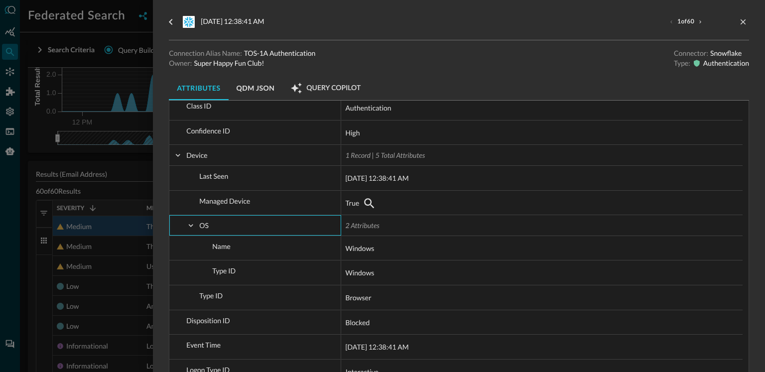
click at [100, 258] on div at bounding box center [382, 186] width 765 height 372
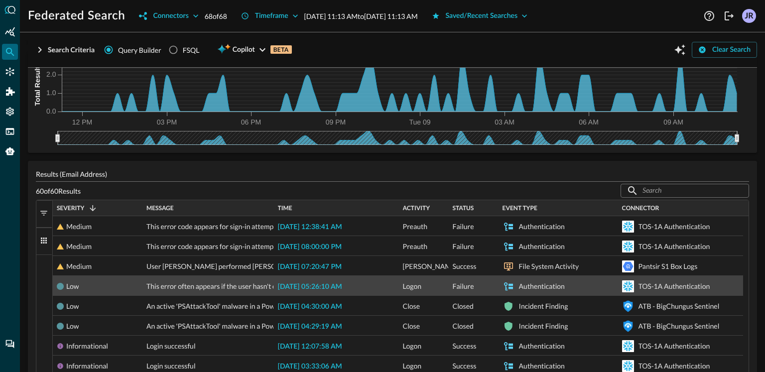
scroll to position [102, 0]
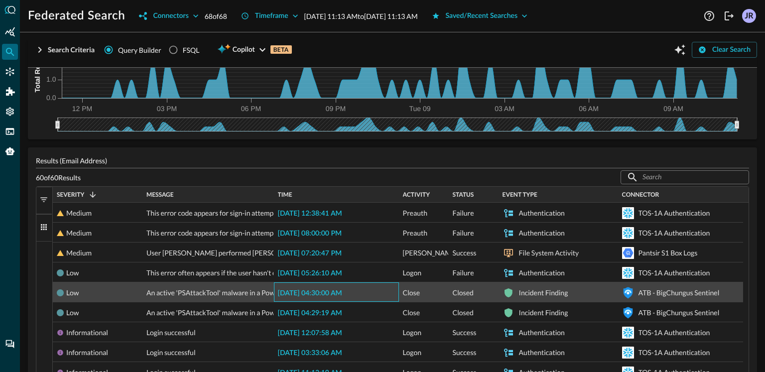
click at [299, 292] on span "2025-09-09 04:30:00 AM" at bounding box center [310, 293] width 64 height 7
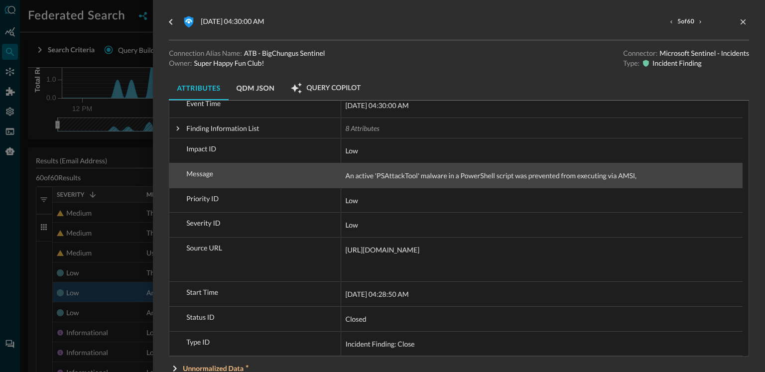
scroll to position [269, 0]
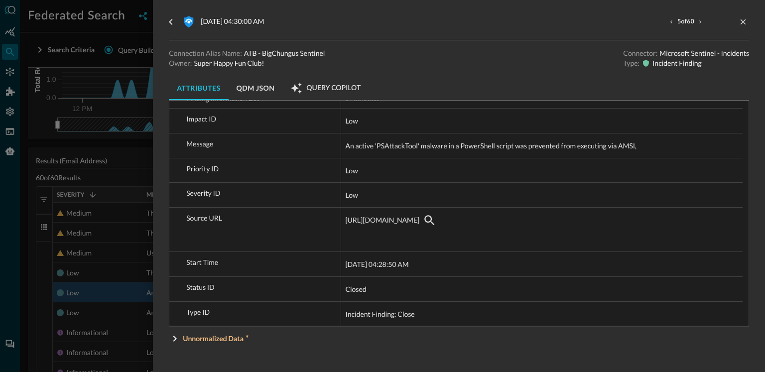
click at [102, 154] on div at bounding box center [382, 186] width 765 height 372
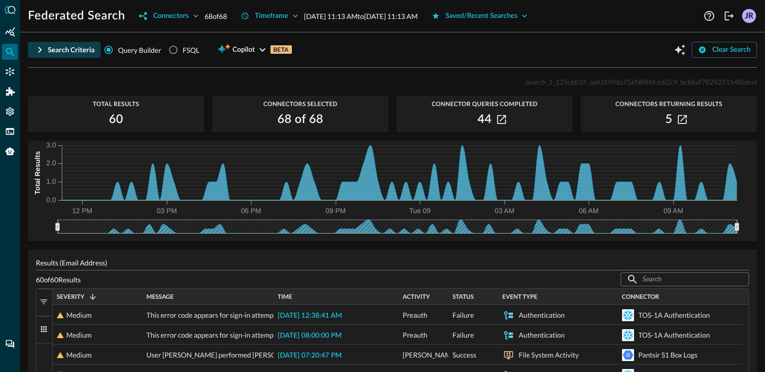
click at [46, 48] on button "Search Criteria" at bounding box center [64, 50] width 73 height 16
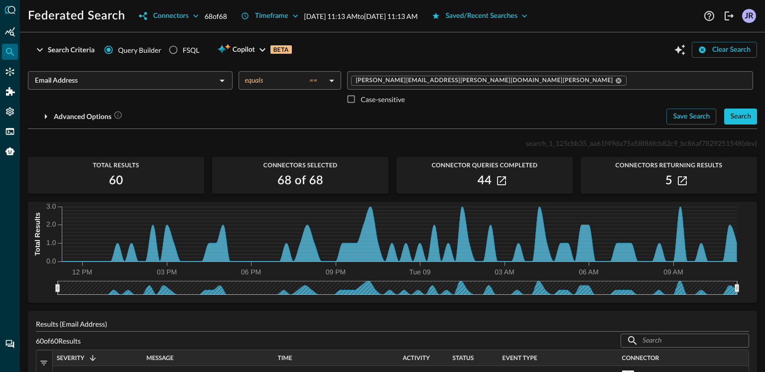
click at [103, 81] on input "Email Address" at bounding box center [122, 80] width 182 height 12
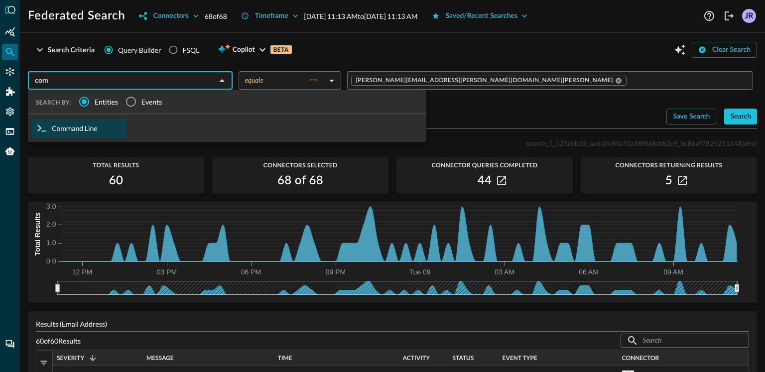
click at [82, 130] on div "Command Line" at bounding box center [79, 128] width 95 height 20
type input "Command Line"
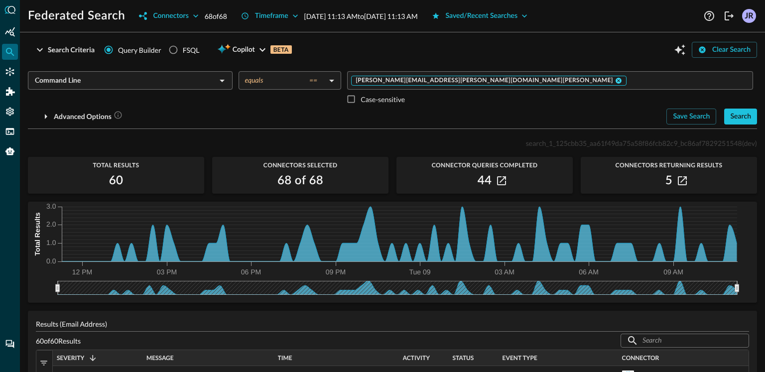
click at [616, 80] on icon at bounding box center [619, 81] width 6 height 6
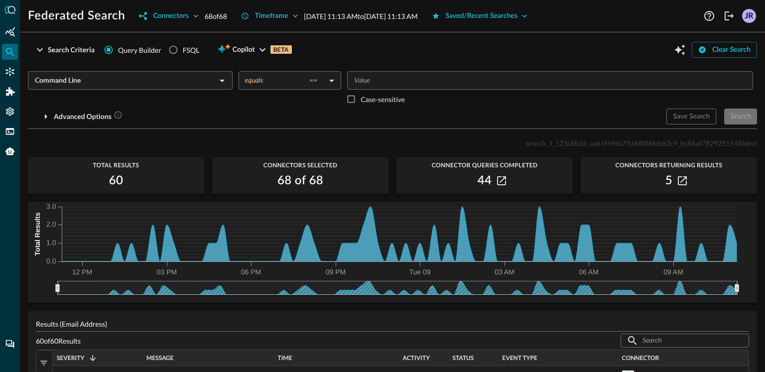
click at [274, 83] on body "Federated Search Connectors 68 of 68 Timeframe Sep 08, 2025 11:13 AM to Sep 09,…" at bounding box center [382, 186] width 765 height 372
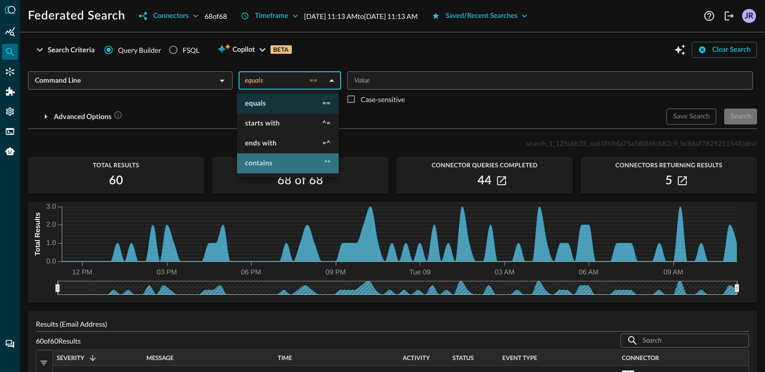
click at [267, 158] on li "contains **" at bounding box center [288, 163] width 102 height 20
type input "contains"
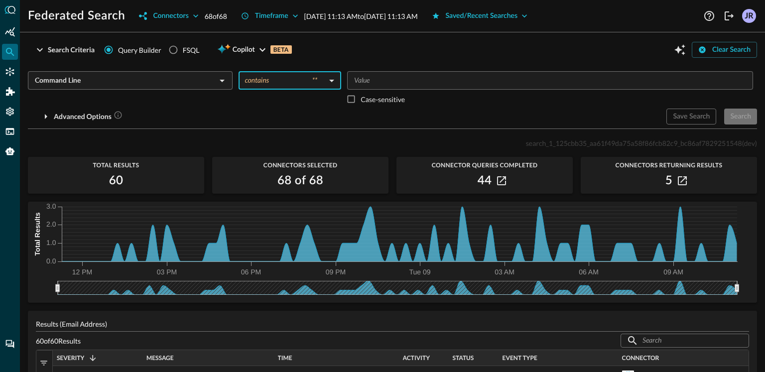
click at [425, 87] on div "​" at bounding box center [550, 80] width 406 height 18
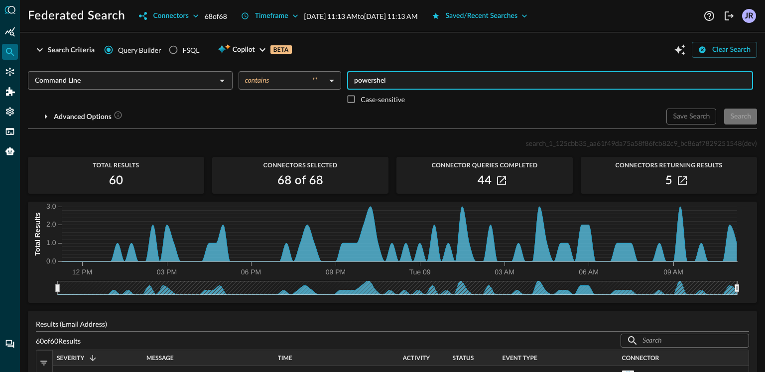
type input "powershell"
click at [738, 119] on div "Search" at bounding box center [740, 117] width 21 height 12
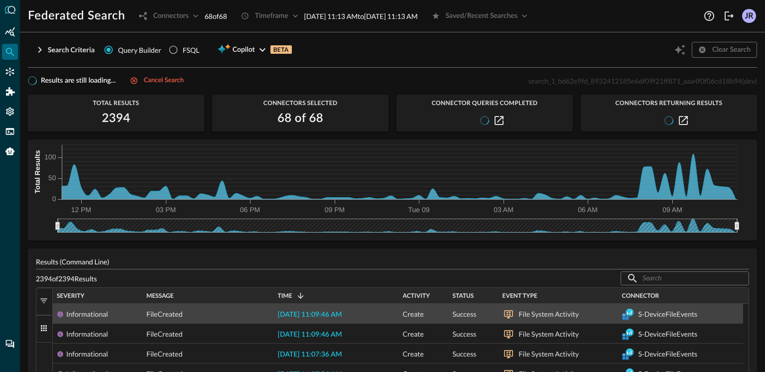
scroll to position [1, 0]
click at [325, 316] on span "[DATE] 11:09:46 AM" at bounding box center [310, 314] width 64 height 7
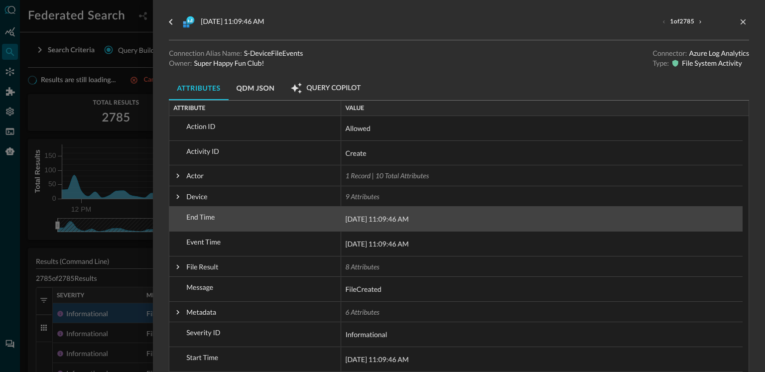
scroll to position [24, 0]
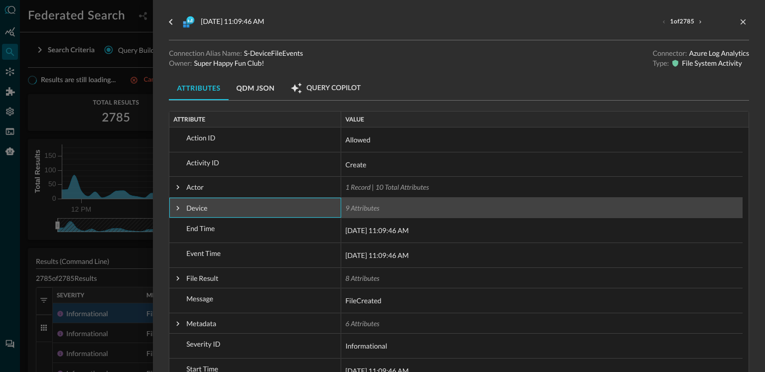
click at [176, 210] on span at bounding box center [177, 208] width 9 height 9
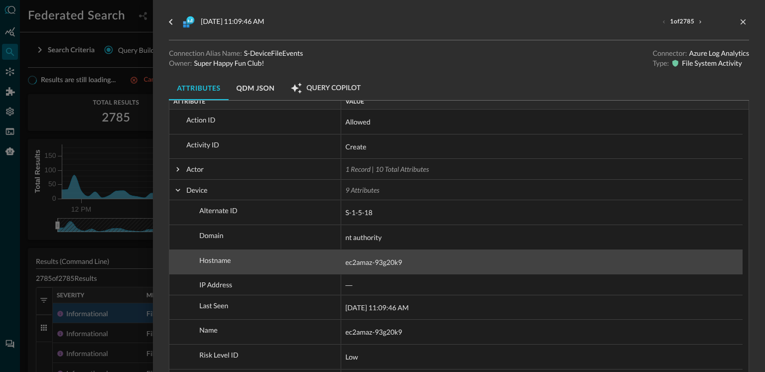
scroll to position [94, 0]
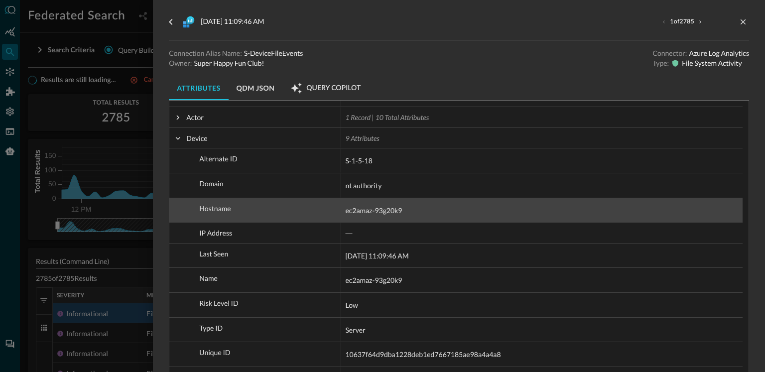
click at [292, 208] on span "Hostname" at bounding box center [261, 209] width 151 height 20
click at [374, 210] on span "ec2amaz-93g20k9" at bounding box center [373, 211] width 57 height 12
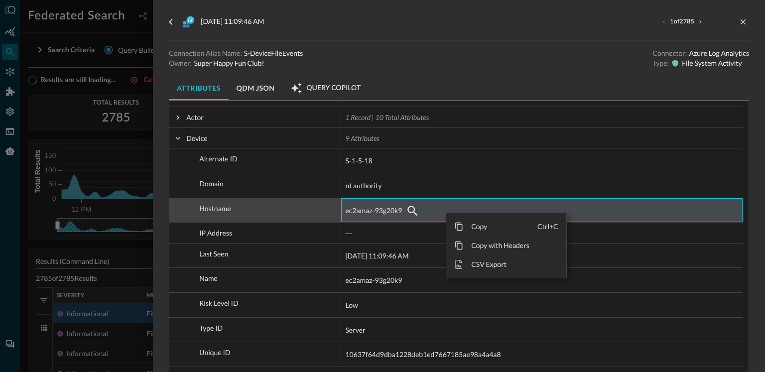
click at [389, 212] on span "ec2amaz-93g20k9" at bounding box center [373, 211] width 57 height 12
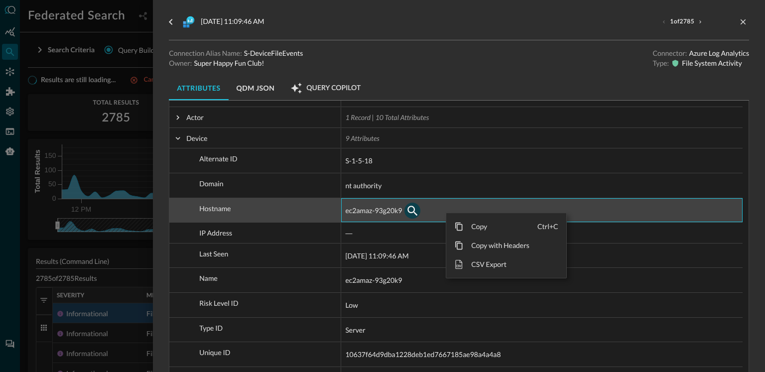
click at [409, 209] on icon "button" at bounding box center [412, 211] width 12 height 12
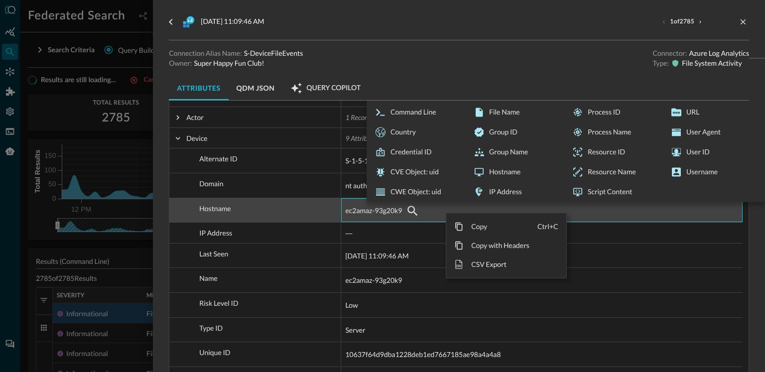
click at [361, 217] on div "ec2amaz-93g20k9 SEARCH BY: Entities Events Account ID Account Name Command Line…" at bounding box center [542, 211] width 394 height 16
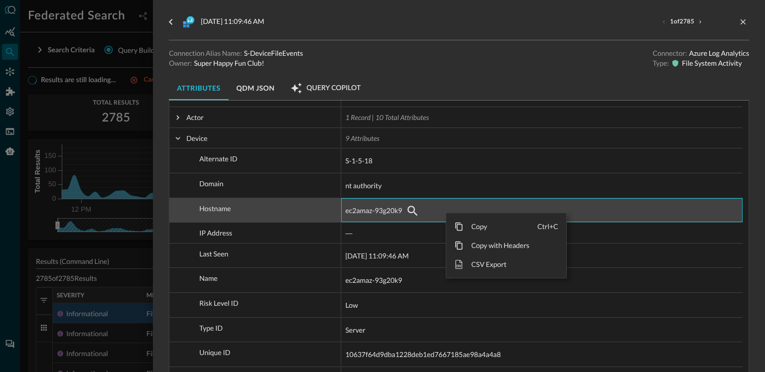
click at [374, 212] on span "ec2amaz-93g20k9" at bounding box center [373, 211] width 57 height 12
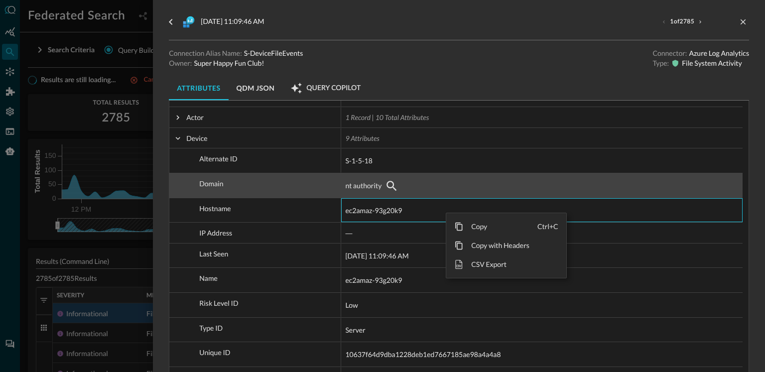
click at [539, 178] on div "nt authority" at bounding box center [542, 186] width 394 height 16
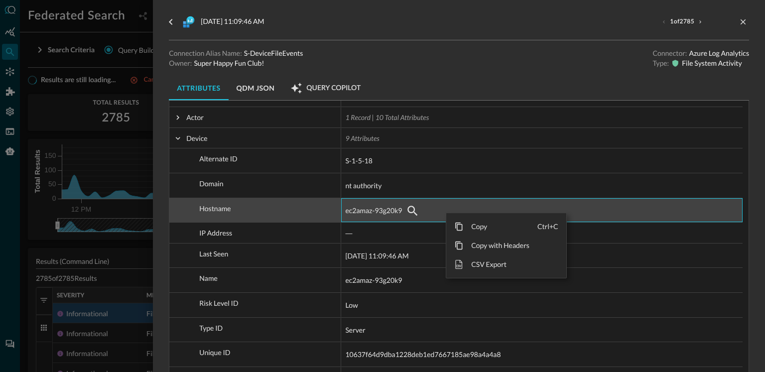
click at [358, 207] on span "ec2amaz-93g20k9" at bounding box center [373, 211] width 57 height 12
click at [414, 208] on icon "button" at bounding box center [412, 211] width 12 height 12
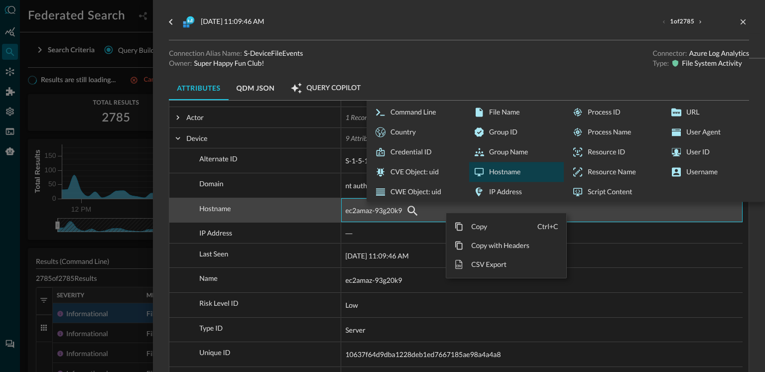
click at [502, 171] on div "Hostname" at bounding box center [516, 172] width 95 height 20
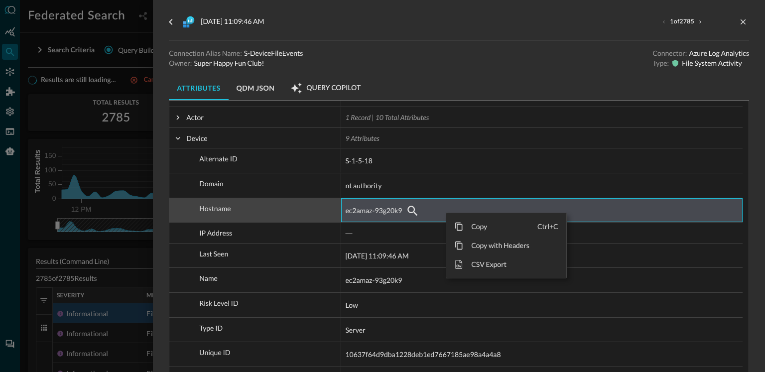
click at [246, 80] on button "QDM JSON" at bounding box center [256, 88] width 54 height 24
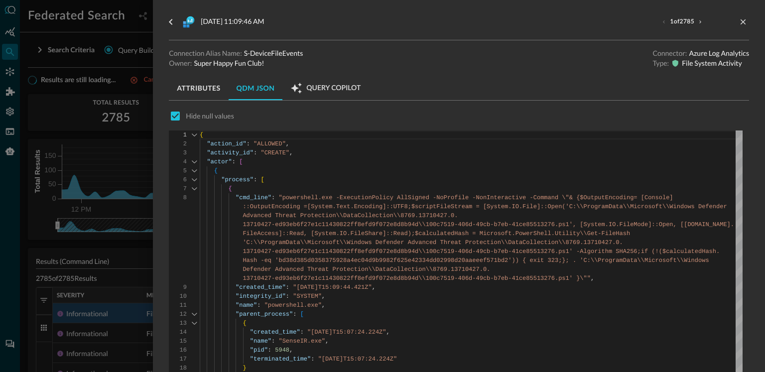
scroll to position [1, 0]
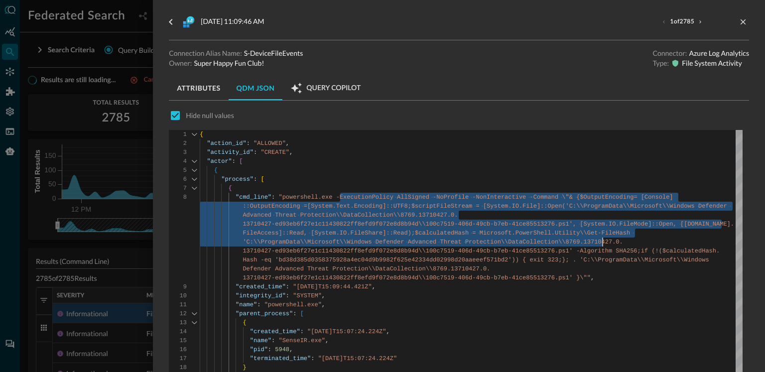
drag, startPoint x: 340, startPoint y: 195, endPoint x: 602, endPoint y: 241, distance: 266.6
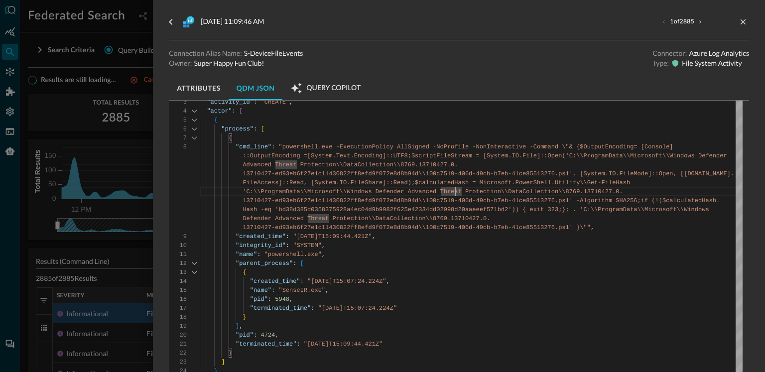
scroll to position [60, 0]
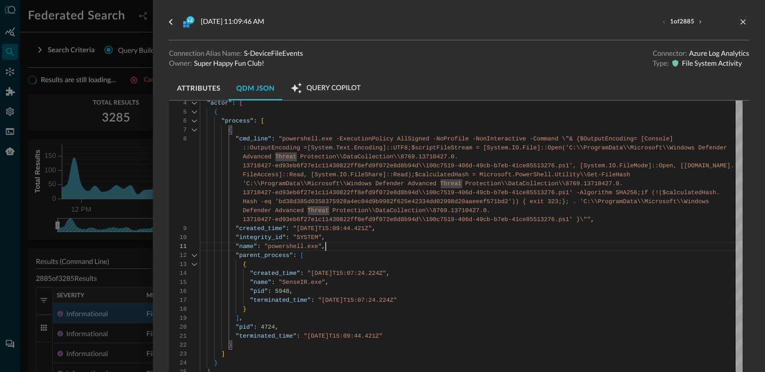
type textarea "19-406d-49cb-b7eb-41ce85513276.ps1' -Algorithm SHA256;if (!($calculatedHash.Has…"
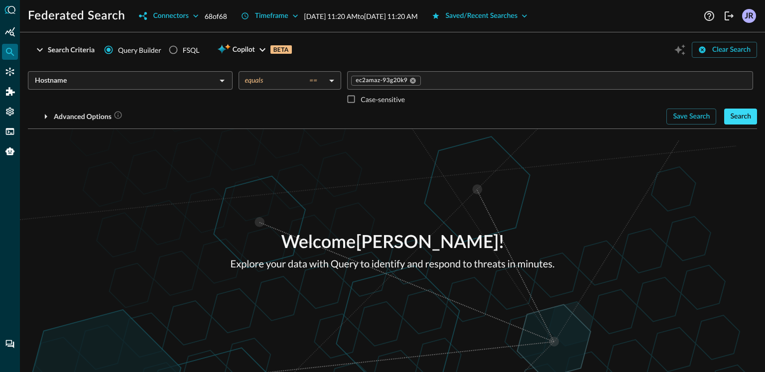
click at [747, 120] on div "Search" at bounding box center [740, 117] width 21 height 12
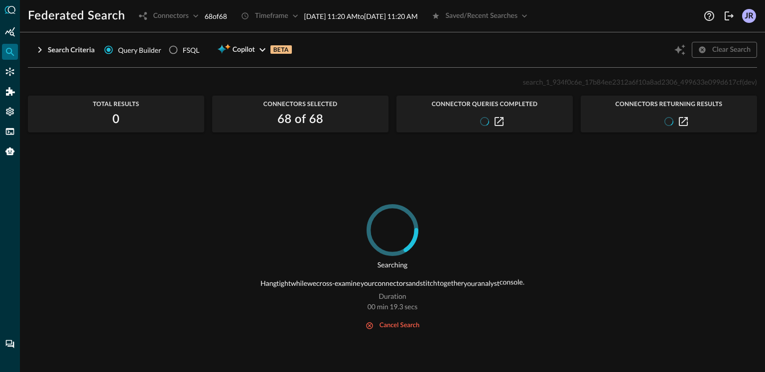
click at [279, 171] on div "search_1_934f0c6e_17b84ee2312a6f10a8ad2306_499633e099d617cf (dev) Total Results…" at bounding box center [392, 218] width 729 height 284
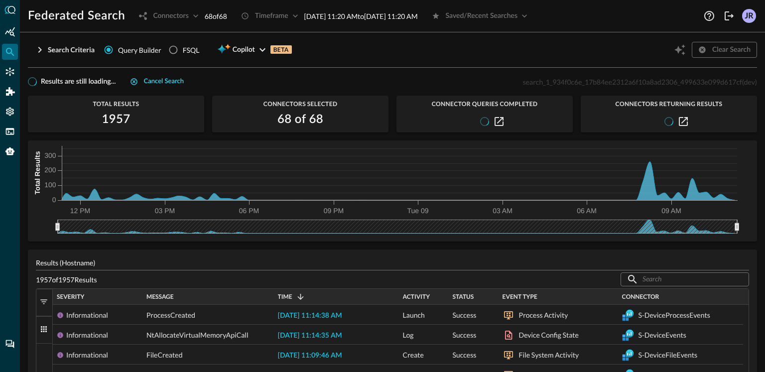
click at [142, 79] on button "Cancel search" at bounding box center [157, 82] width 66 height 12
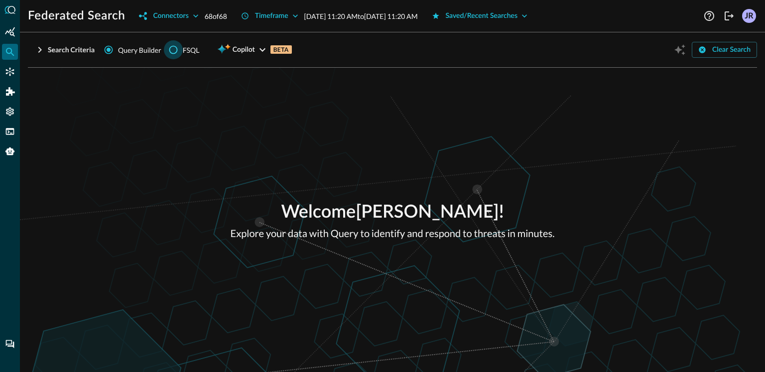
click at [178, 52] on input "FSQL" at bounding box center [173, 49] width 19 height 19
radio input "true"
click at [48, 51] on div "Search Criteria" at bounding box center [71, 50] width 47 height 12
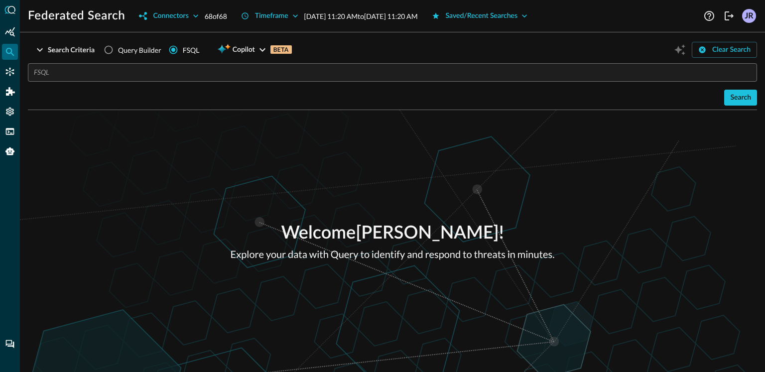
click at [173, 73] on input "text" at bounding box center [395, 72] width 723 height 18
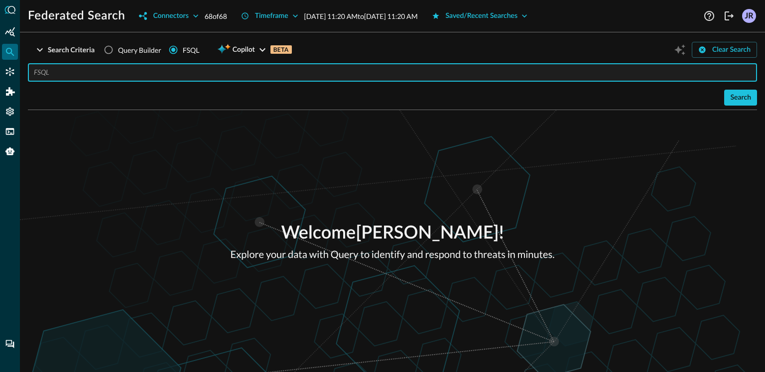
paste input "QUERY (detection_finding + email_activity + user_inventory).* WITH %username = …"
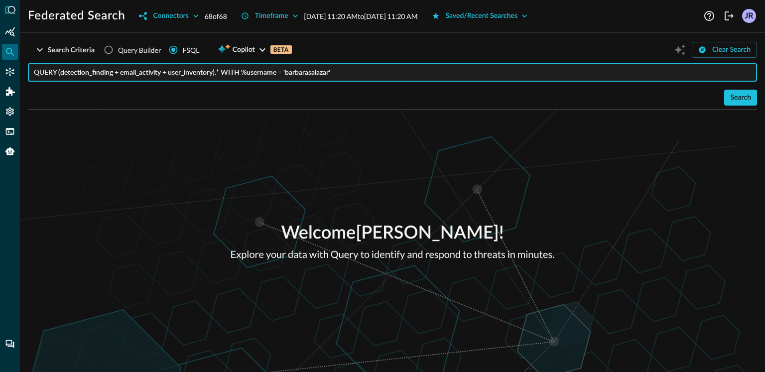
type input "QUERY (detection_finding + email_activity + user_inventory).* WITH %username = …"
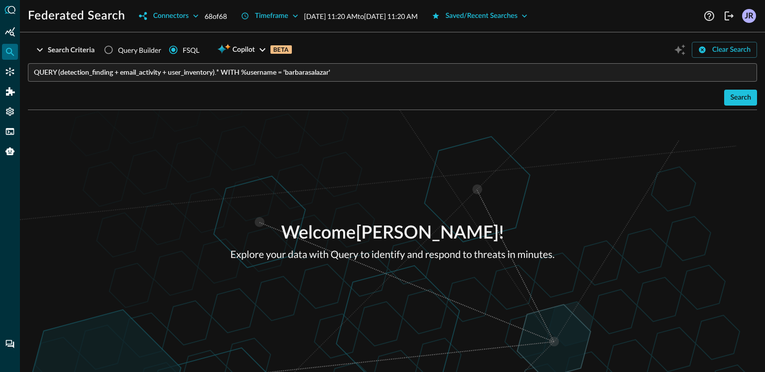
click at [140, 147] on div "Welcome [PERSON_NAME] ! Explore your data with Query to identify and respond to…" at bounding box center [392, 241] width 745 height 262
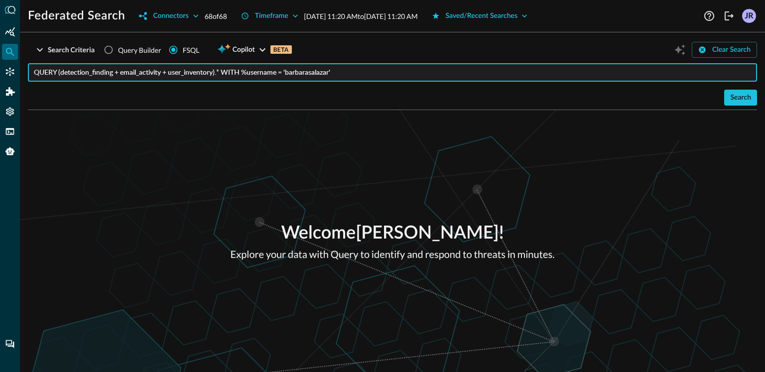
click at [76, 73] on input "QUERY (detection_finding + email_activity + user_inventory).* WITH %username = …" at bounding box center [395, 72] width 723 height 18
click at [135, 70] on input "QUERY (detection_finding + email_activity + user_inventory).* WITH %username = …" at bounding box center [395, 72] width 723 height 18
click at [194, 74] on input "QUERY (detection_finding + email_activity + user_inventory).* WITH %username = …" at bounding box center [395, 72] width 723 height 18
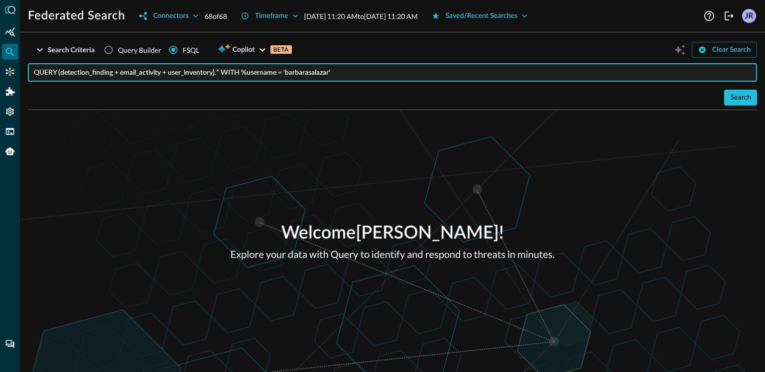
click at [119, 73] on input "QUERY (detection_finding + email_activity + user_inventory).* WITH %username = …" at bounding box center [395, 72] width 723 height 18
click at [100, 74] on input "QUERY (detection_finding + email_activity + user_inventory).* WITH %username = …" at bounding box center [395, 72] width 723 height 18
click at [91, 73] on input "QUERY (detection_finding + email_activity + user_inventory).* WITH %username = …" at bounding box center [395, 72] width 723 height 18
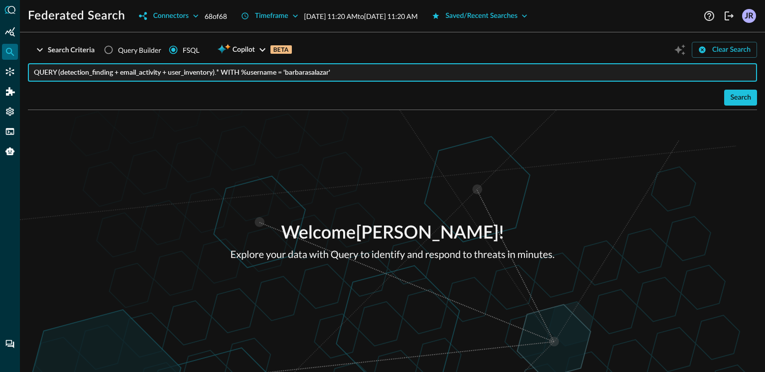
click at [153, 71] on input "QUERY (detection_finding + email_activity + user_inventory).* WITH %username = …" at bounding box center [395, 72] width 723 height 18
click at [186, 75] on input "QUERY (detection_finding + email_activity + user_inventory).* WITH %username = …" at bounding box center [395, 72] width 723 height 18
click at [231, 76] on input "QUERY (detection_finding + email_activity + user_inventory).* WITH %username = …" at bounding box center [395, 72] width 723 height 18
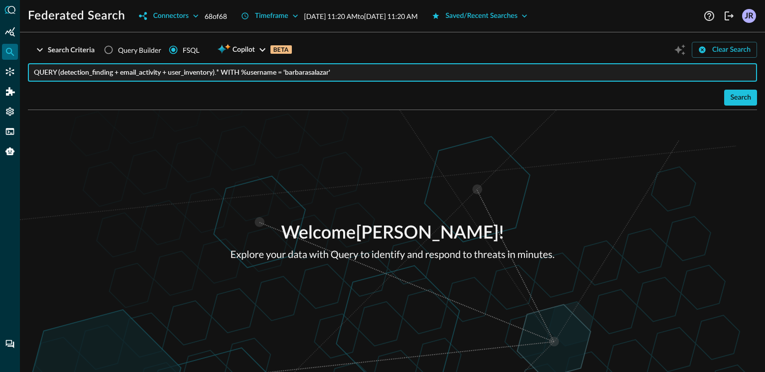
click at [408, 77] on input "QUERY (detection_finding + email_activity + user_inventory).* WITH %username = …" at bounding box center [395, 72] width 723 height 18
click at [730, 96] on div "Search" at bounding box center [740, 98] width 21 height 12
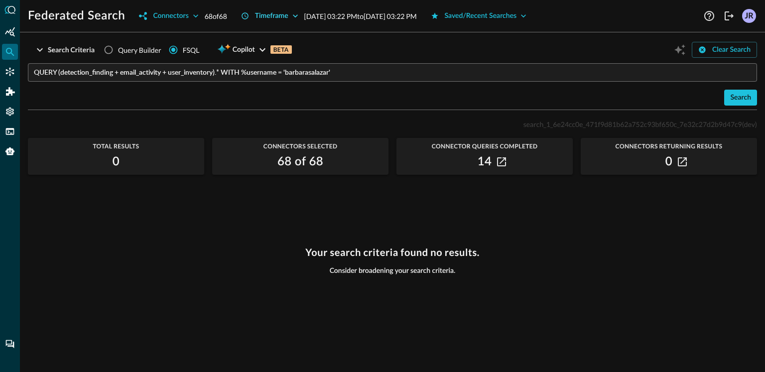
click at [266, 12] on div "Timeframe" at bounding box center [271, 16] width 33 height 12
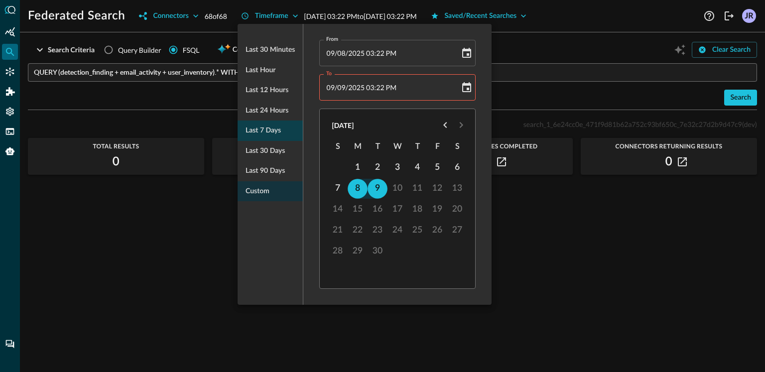
click at [266, 127] on span "Last 7 days" at bounding box center [263, 131] width 35 height 12
type input "[DATE] 11:22 AM"
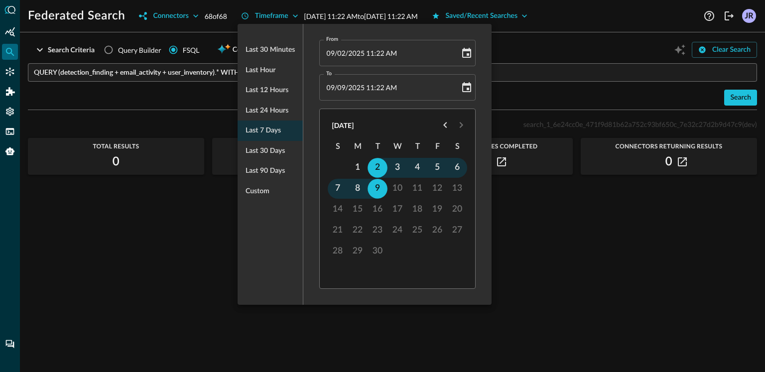
click at [194, 113] on div at bounding box center [382, 186] width 765 height 372
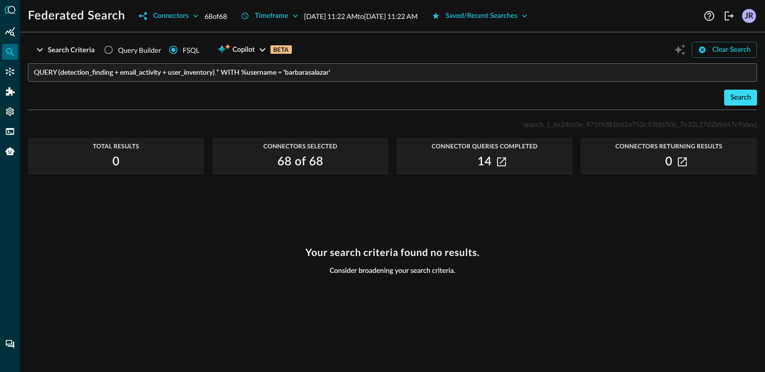
click at [741, 101] on div "Search" at bounding box center [740, 98] width 21 height 12
click at [740, 98] on div "Search" at bounding box center [392, 98] width 729 height 16
click at [310, 74] on input "QUERY (detection_finding + email_activity + user_inventory).* WITH %username = …" at bounding box center [395, 72] width 723 height 18
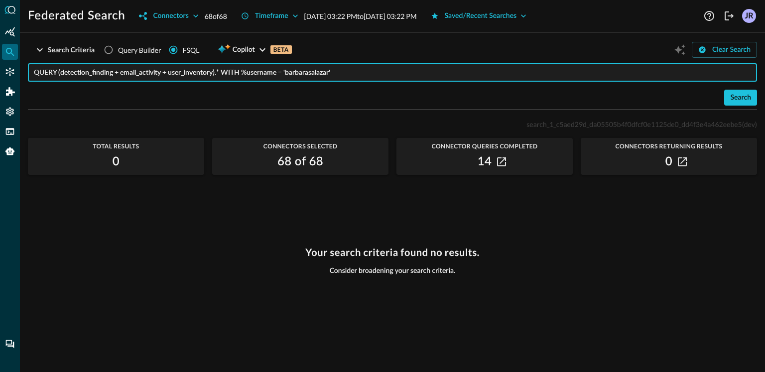
click at [310, 92] on div "Search" at bounding box center [392, 98] width 729 height 16
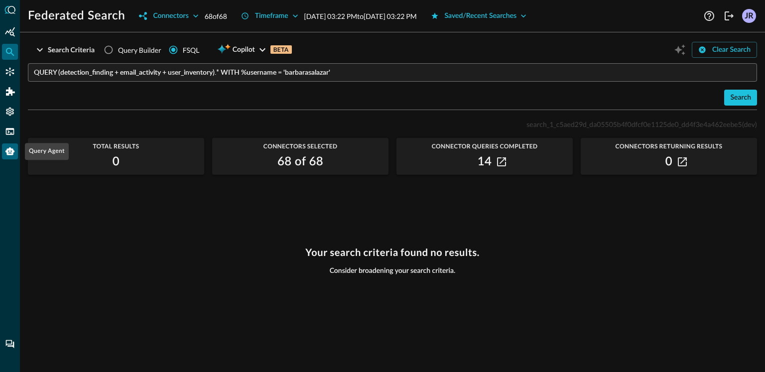
click at [11, 154] on icon "Query Agent" at bounding box center [9, 151] width 9 height 8
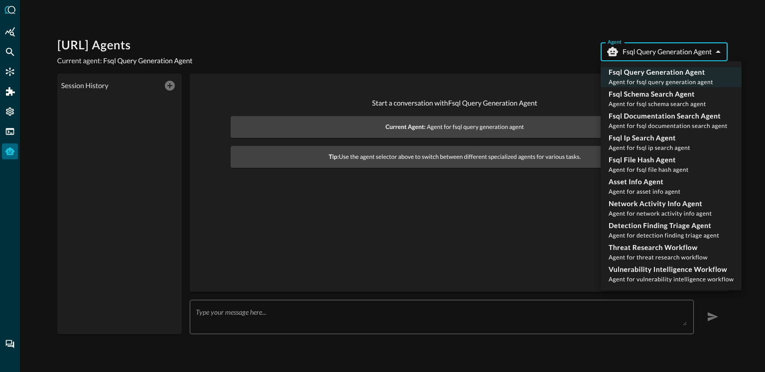
click at [659, 57] on body "[URL] Agents Current agent: Fsql Query Generation Agent Agent Fsql Query Genera…" at bounding box center [382, 186] width 765 height 372
click at [464, 52] on div at bounding box center [382, 186] width 765 height 372
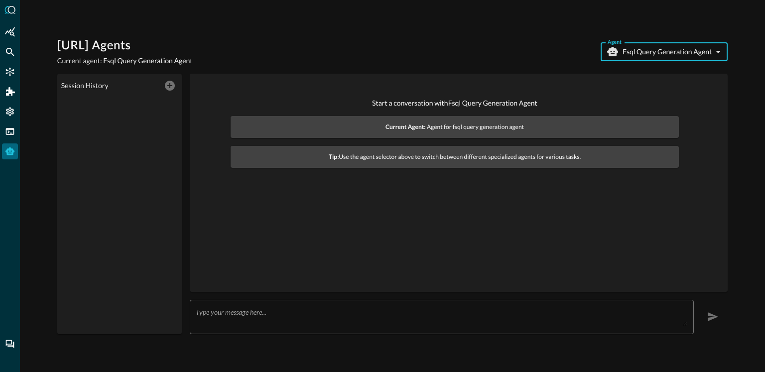
click at [464, 52] on div "[URL] Agents Current agent: Fsql Query Generation Agent Agent Fsql Query Genera…" at bounding box center [392, 52] width 670 height 28
click at [10, 136] on icon "FSQL" at bounding box center [10, 132] width 10 height 10
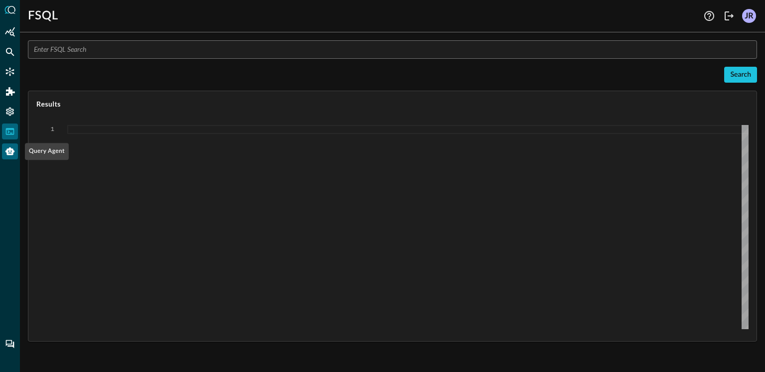
click at [6, 145] on div "Query Agent" at bounding box center [10, 151] width 16 height 16
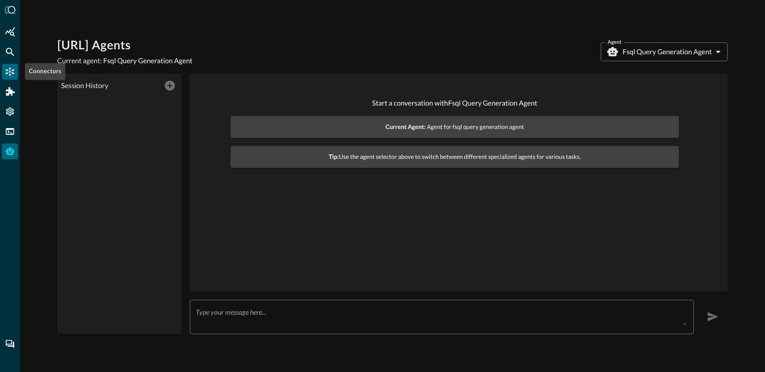
click at [15, 75] on div "Connectors" at bounding box center [10, 72] width 16 height 16
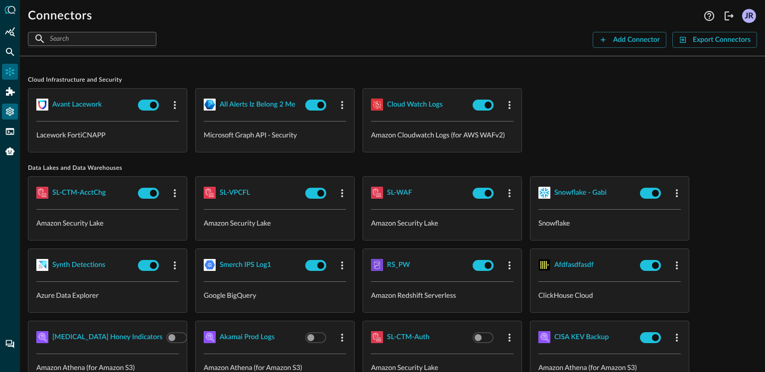
click at [13, 108] on icon "Settings" at bounding box center [10, 112] width 10 height 10
